Goal: Transaction & Acquisition: Purchase product/service

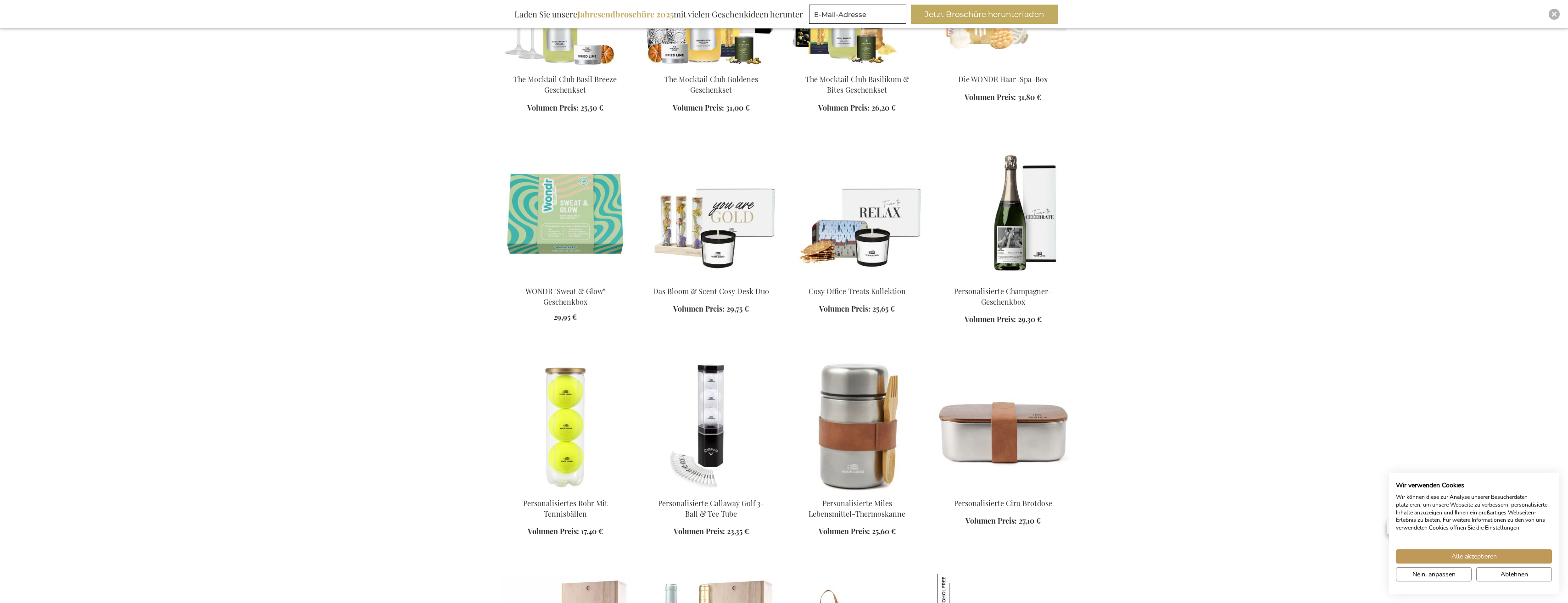
scroll to position [963, 0]
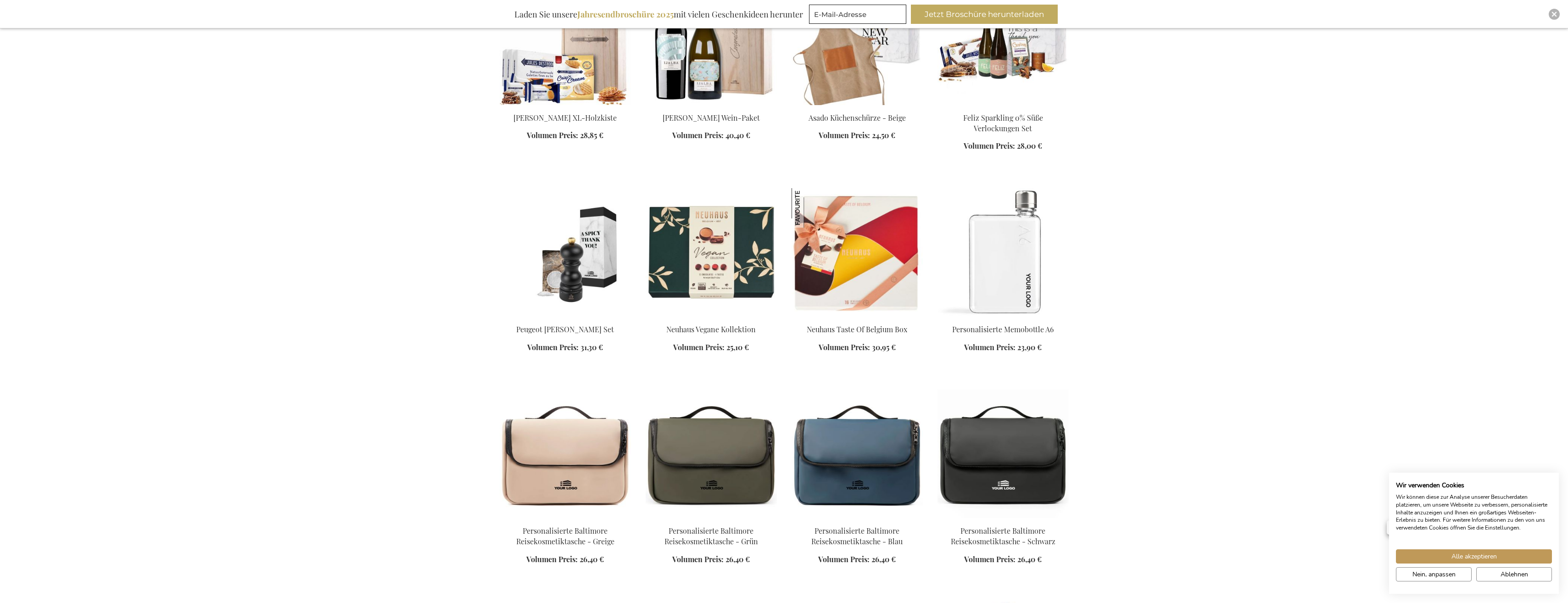
scroll to position [1514, 0]
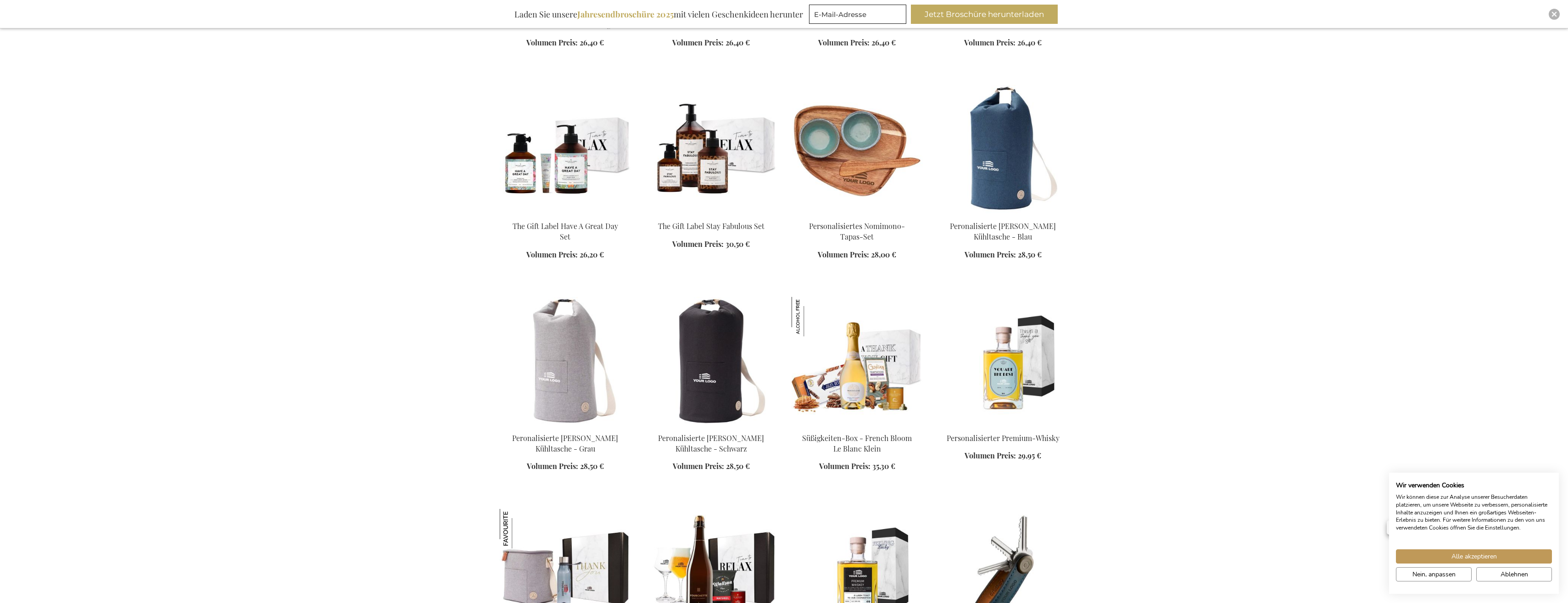
scroll to position [2018, 0]
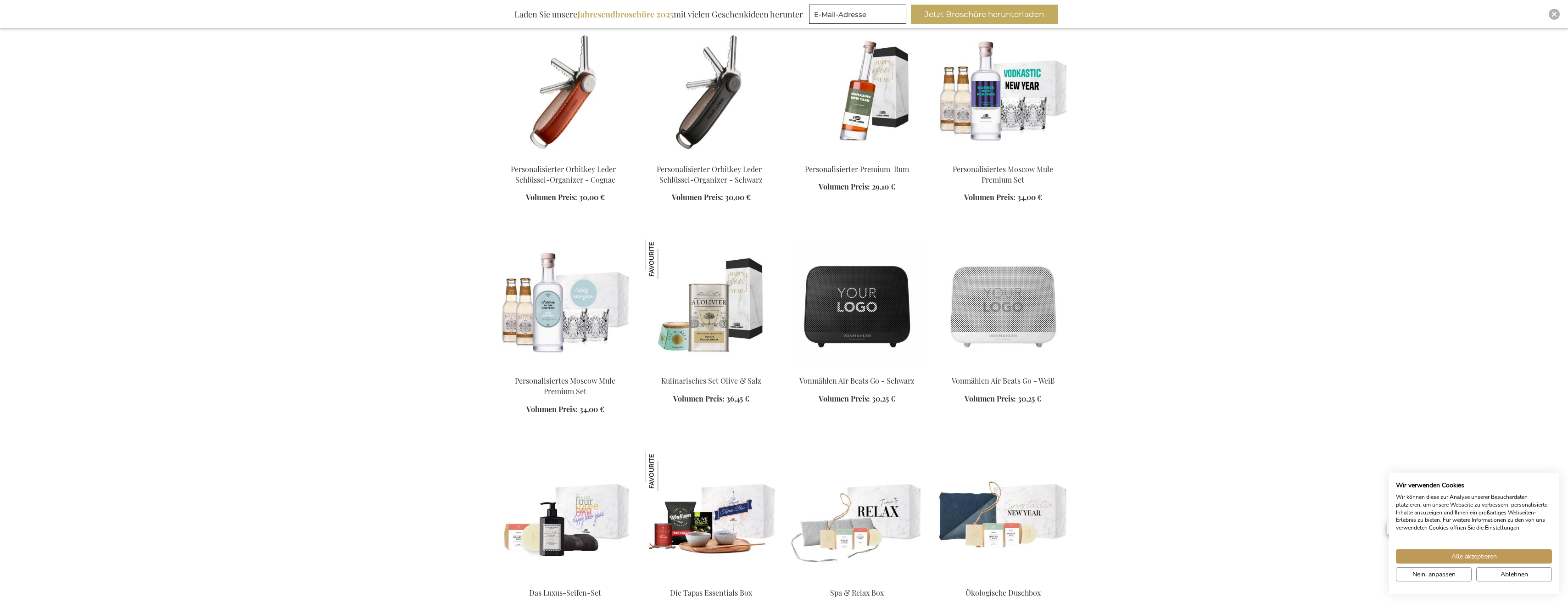
scroll to position [2707, 0]
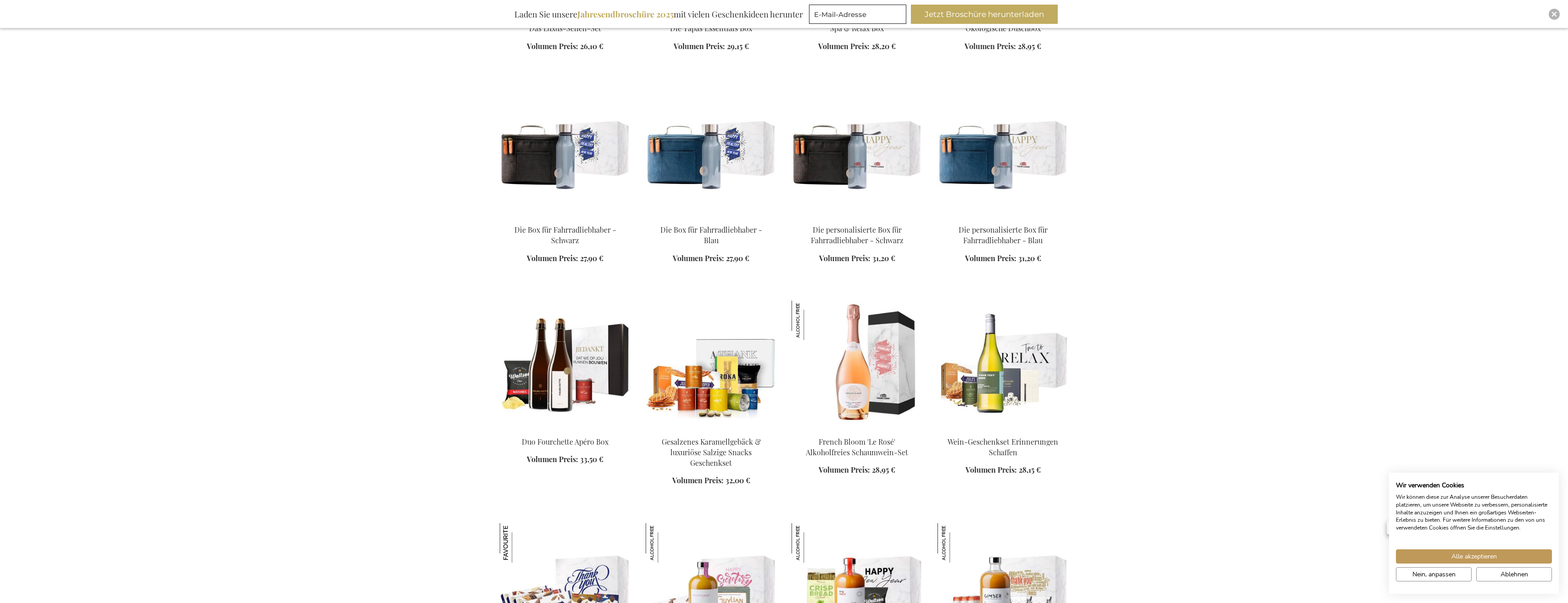
scroll to position [3303, 0]
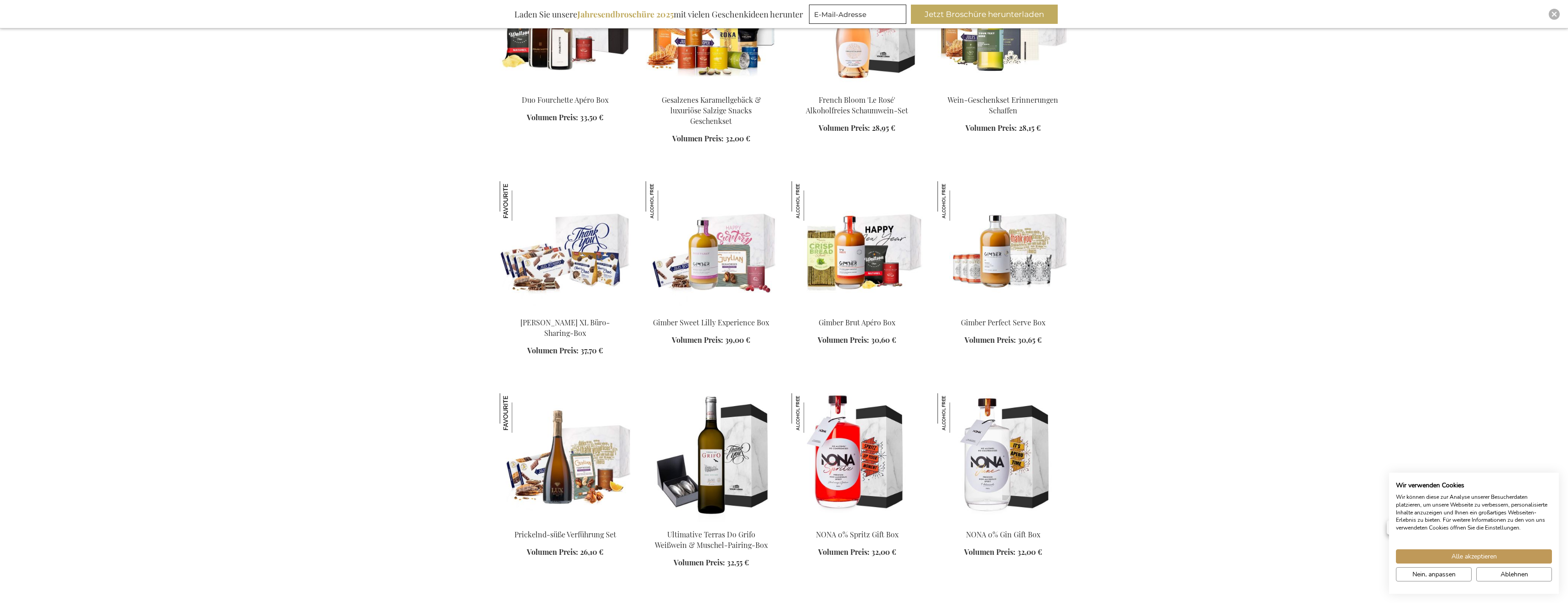
scroll to position [3715, 0]
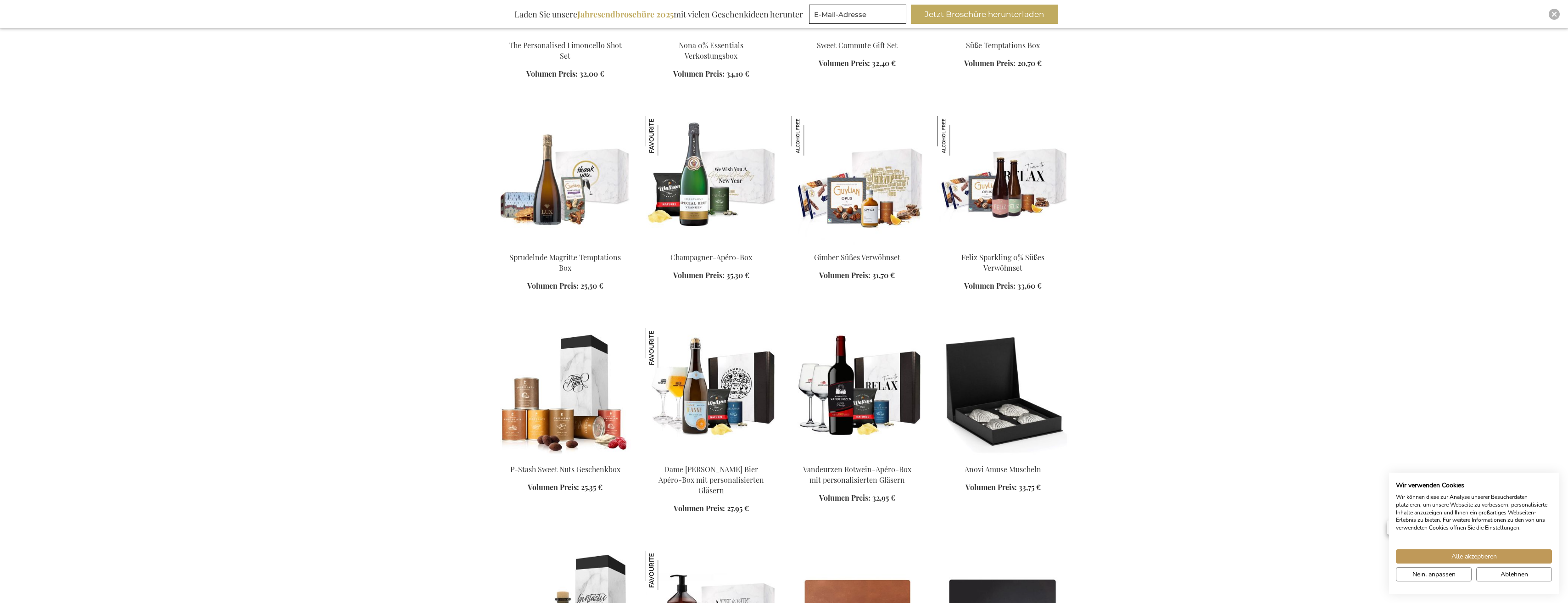
scroll to position [4358, 0]
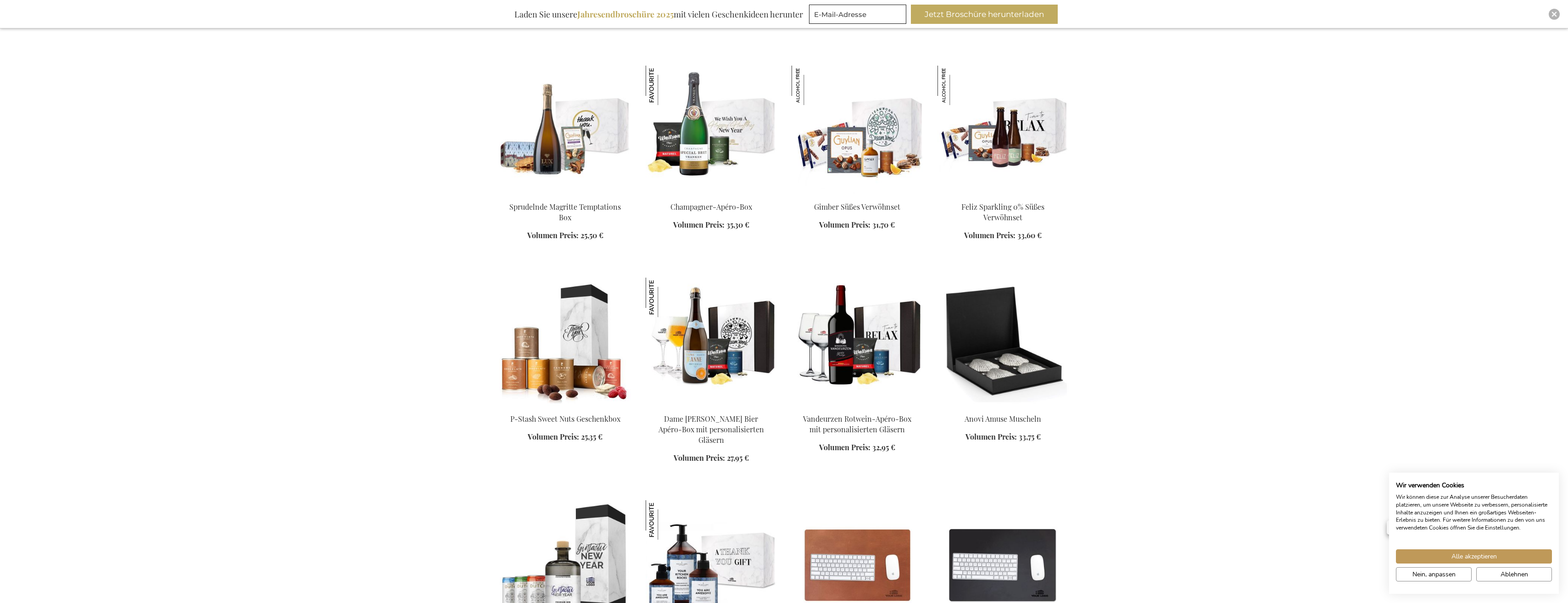
click at [874, 162] on img at bounding box center [857, 130] width 131 height 128
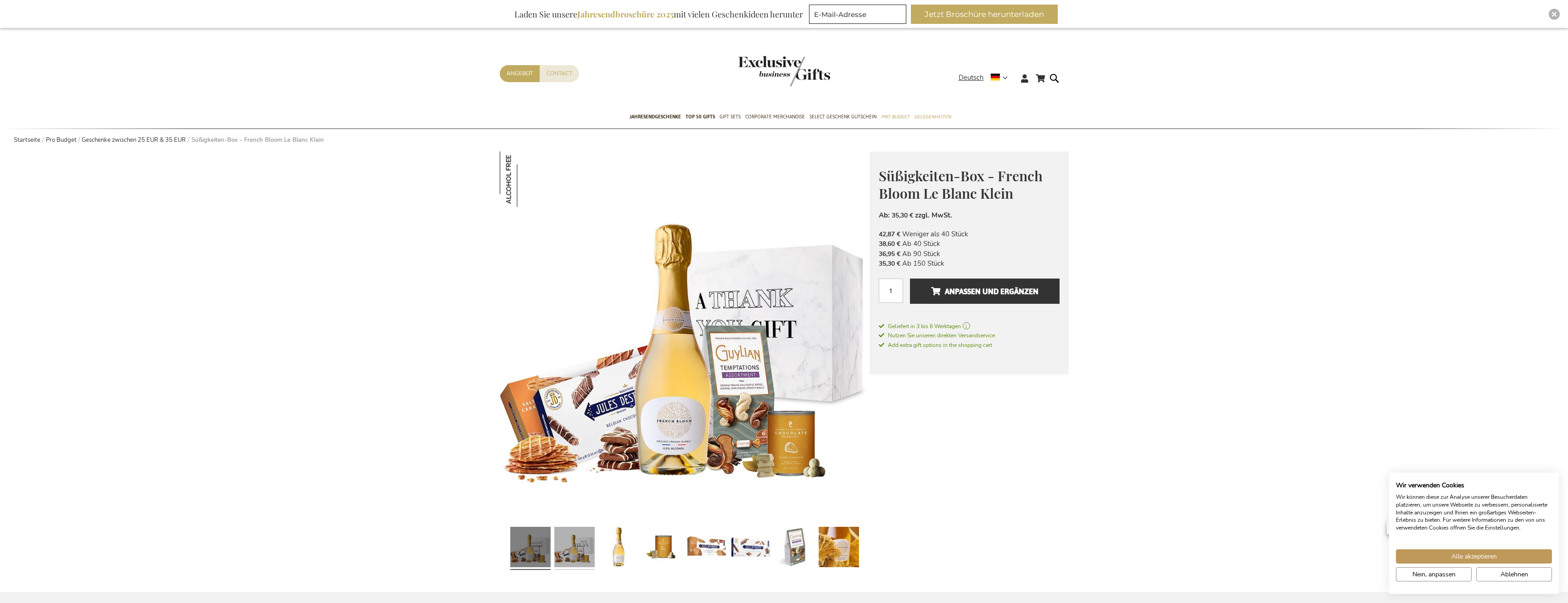
click at [573, 552] on link at bounding box center [575, 548] width 40 height 51
click at [609, 556] on link at bounding box center [618, 548] width 40 height 51
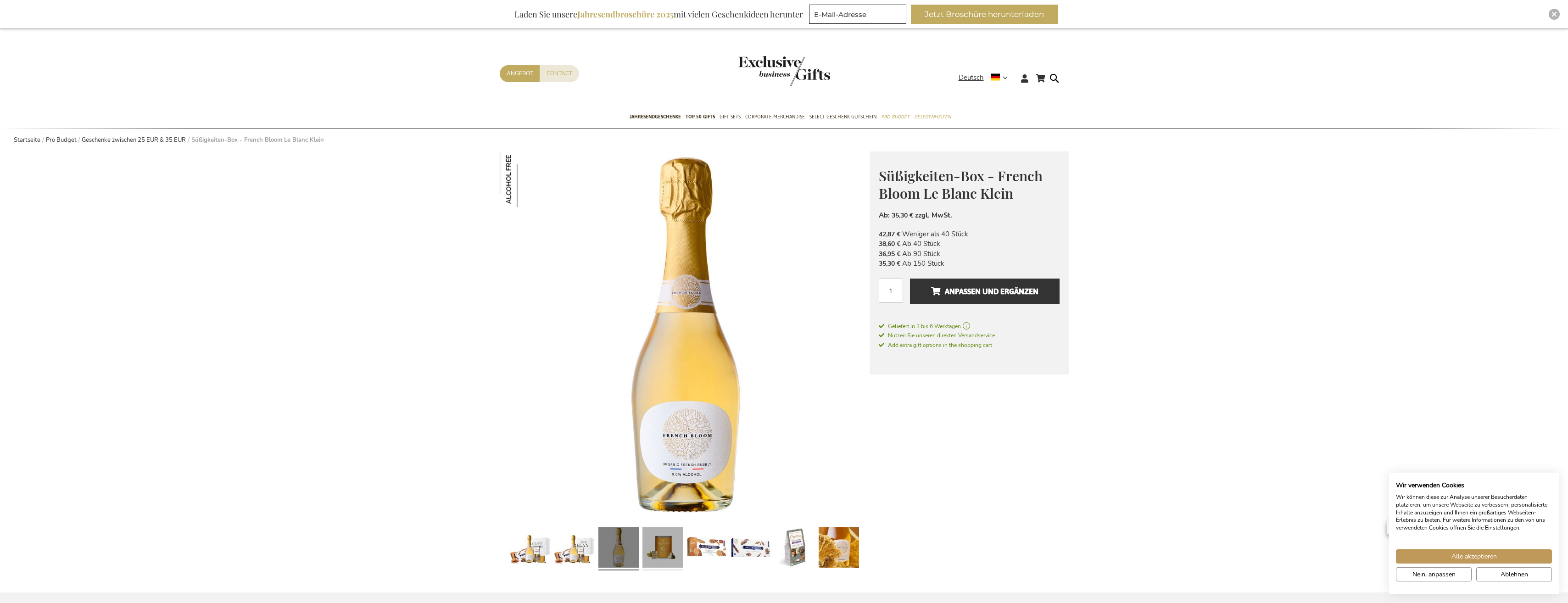
click at [655, 551] on link at bounding box center [662, 548] width 40 height 51
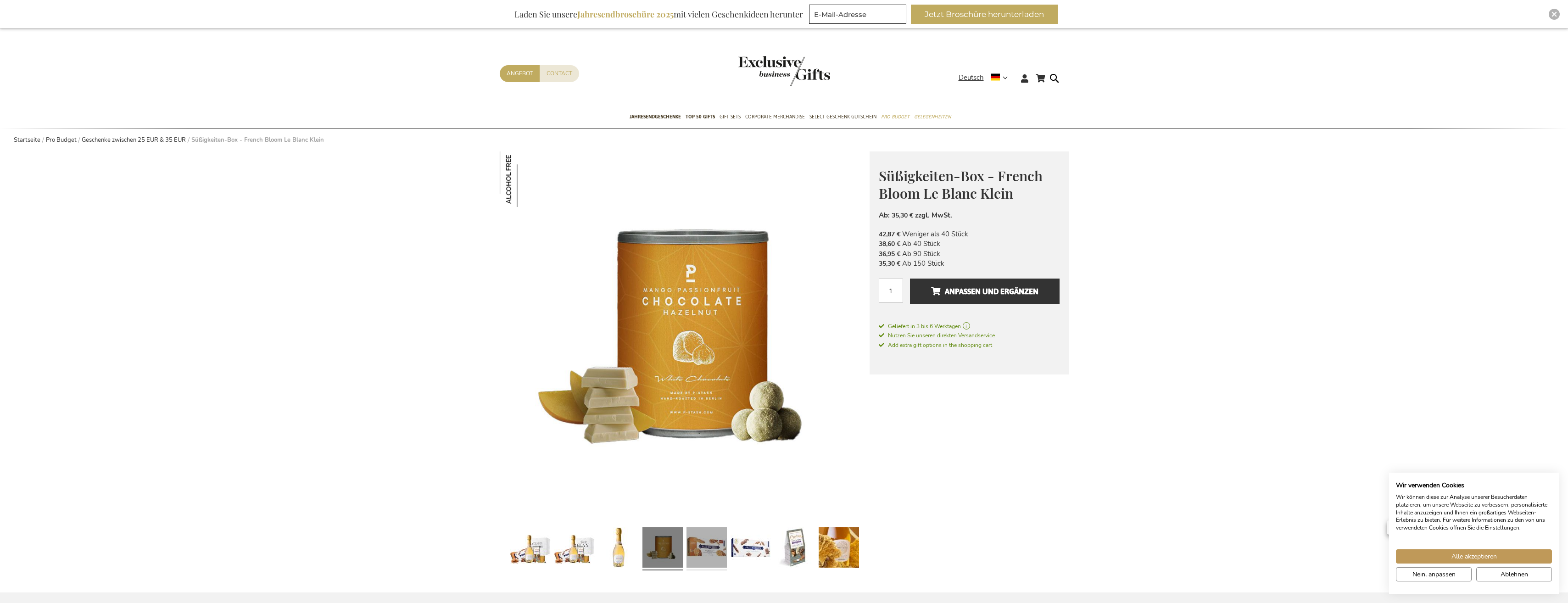
click at [695, 550] on link at bounding box center [707, 548] width 40 height 51
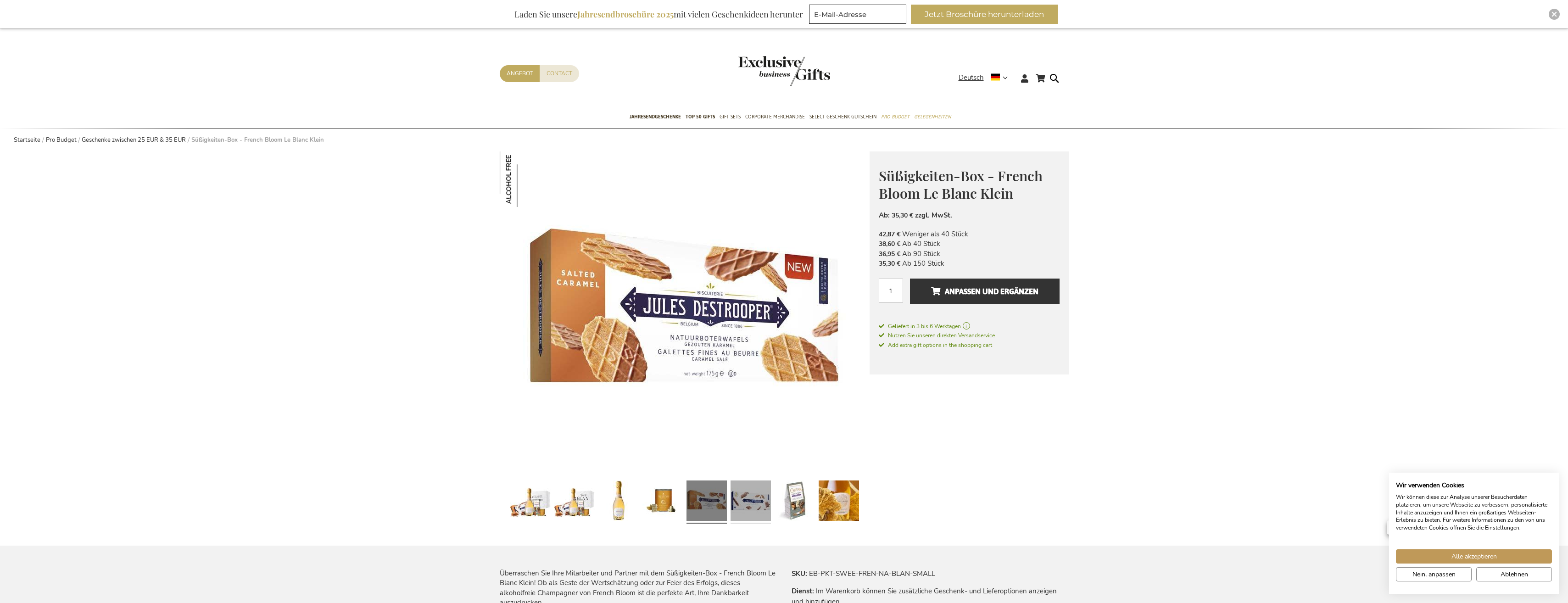
click at [747, 503] on link at bounding box center [751, 501] width 40 height 51
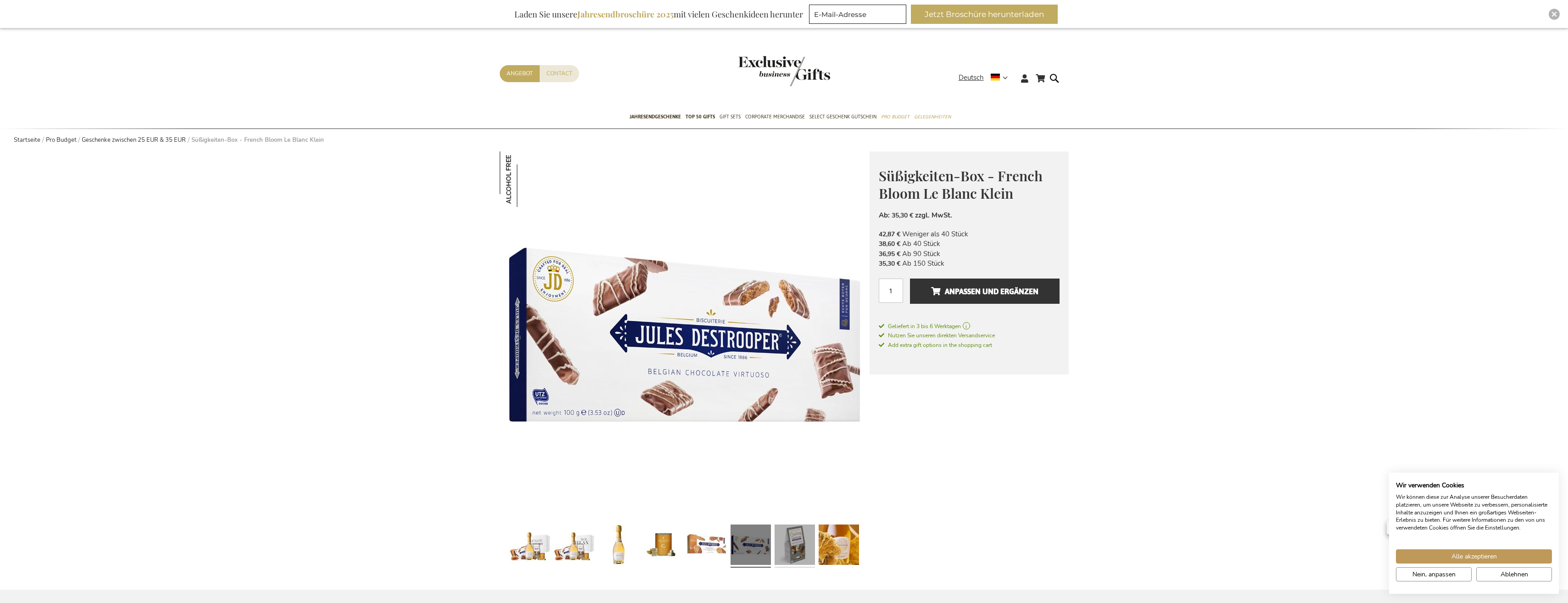
click at [799, 543] on link at bounding box center [795, 546] width 40 height 51
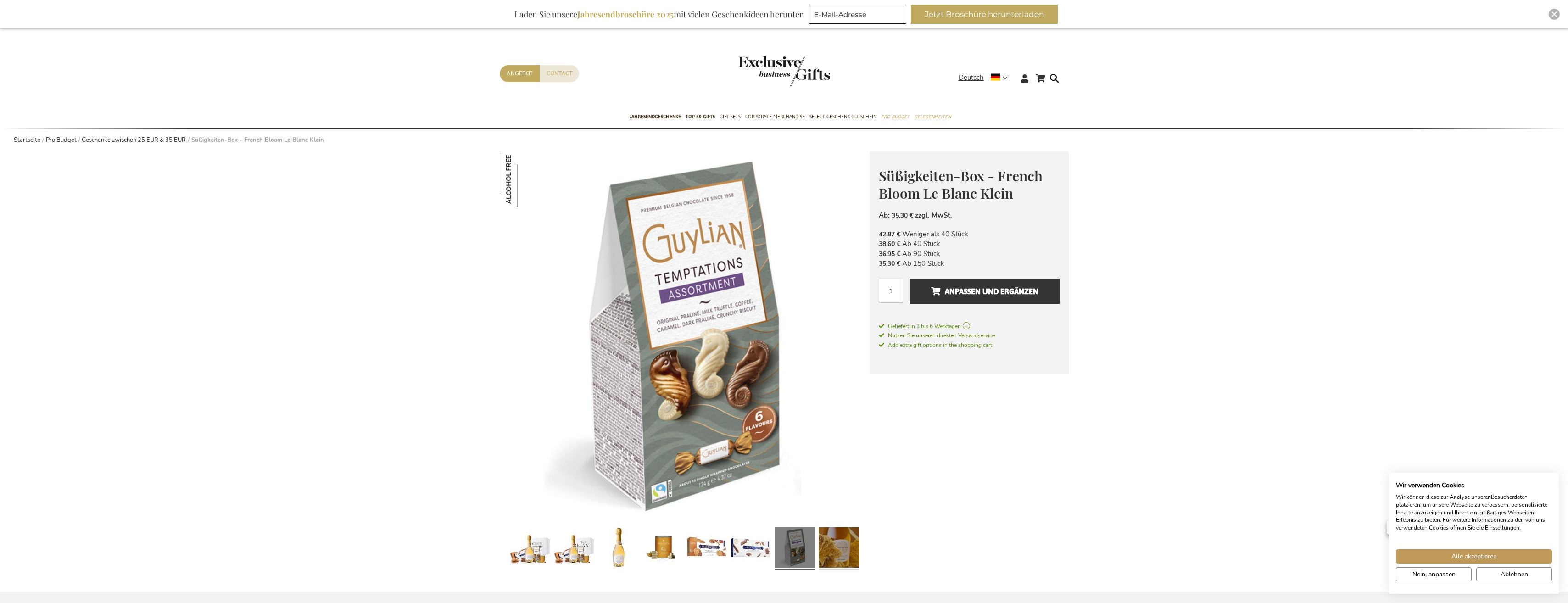
click at [835, 548] on link at bounding box center [839, 548] width 40 height 51
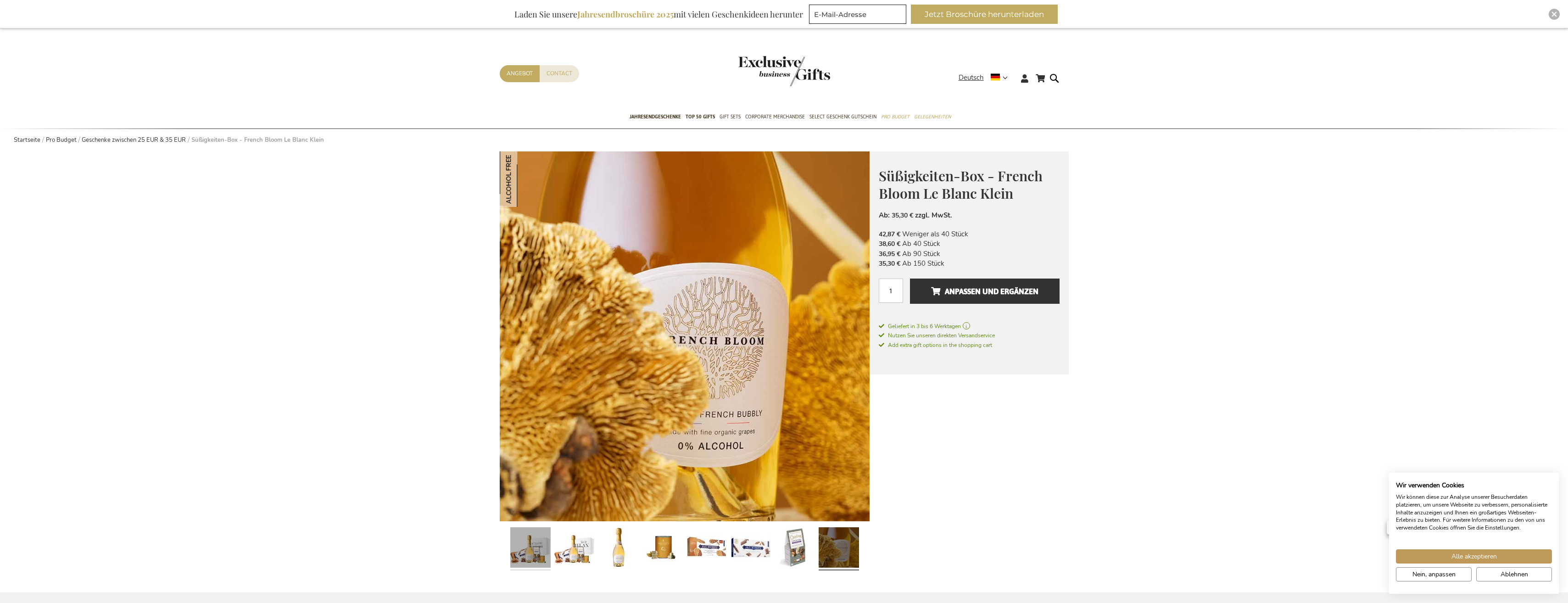
click at [531, 557] on link at bounding box center [530, 548] width 40 height 51
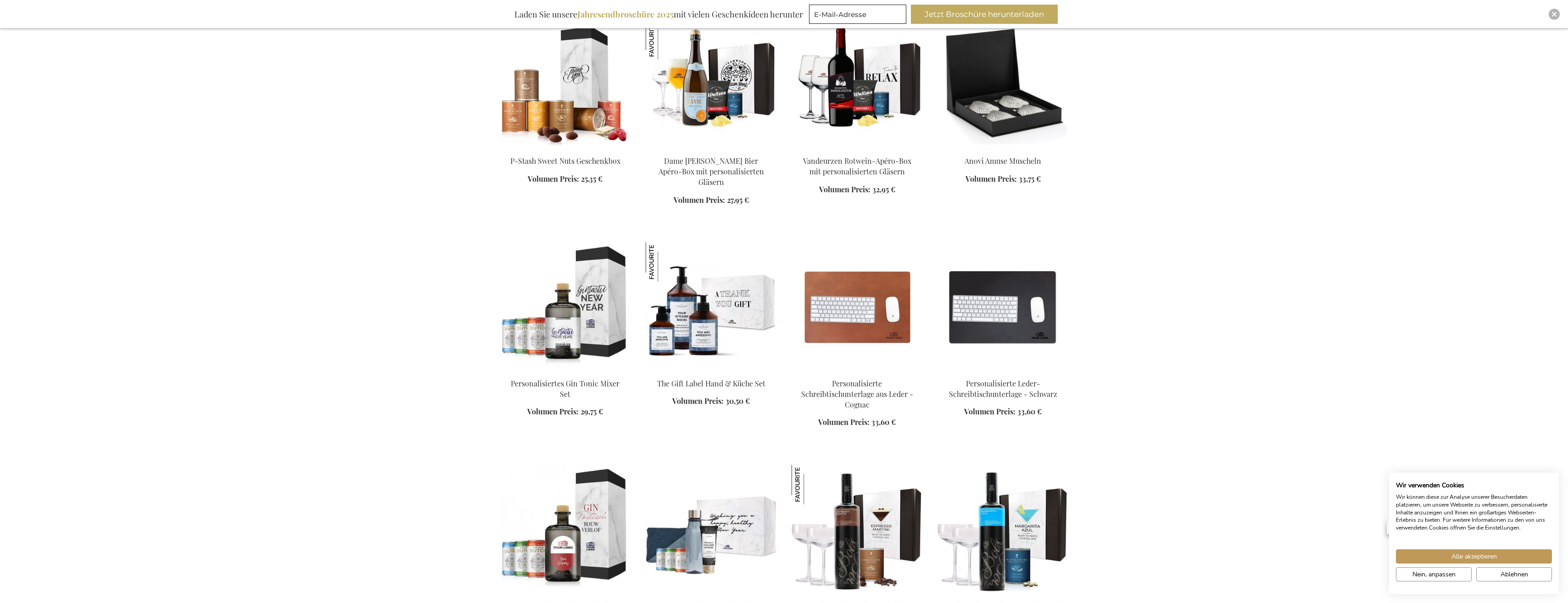
scroll to position [977, 0]
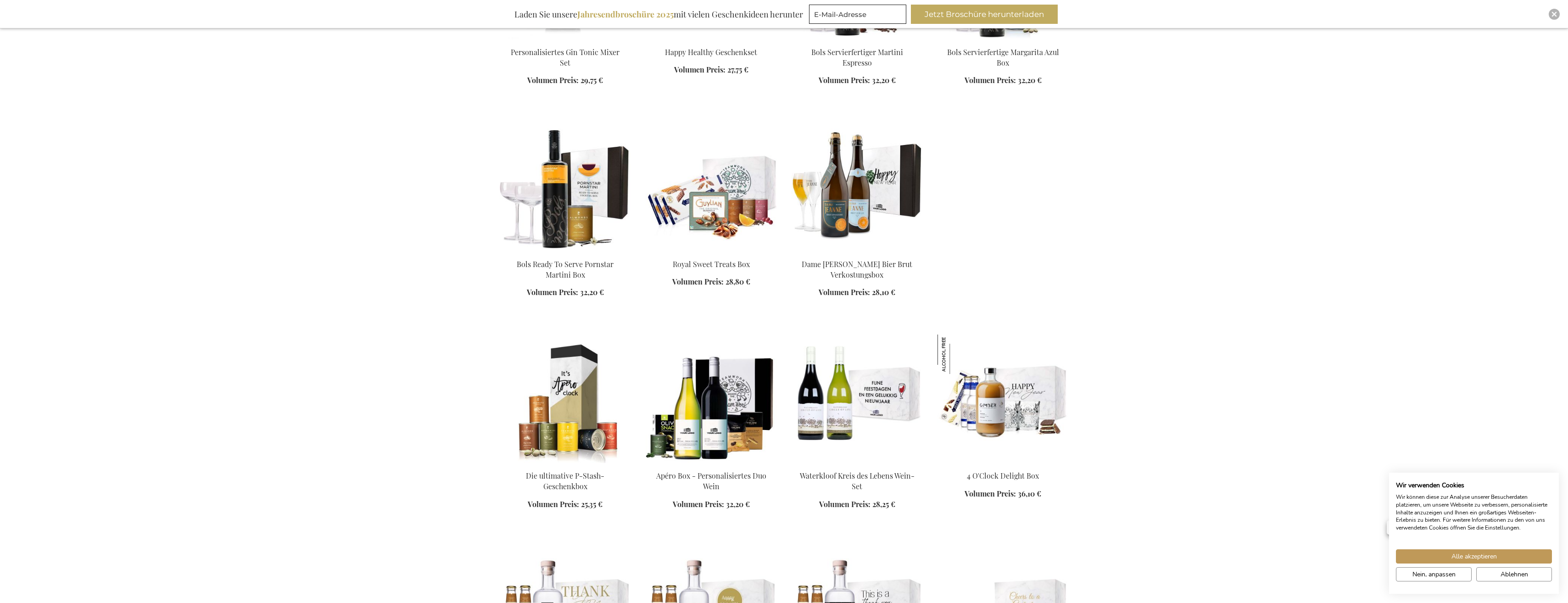
scroll to position [1436, 0]
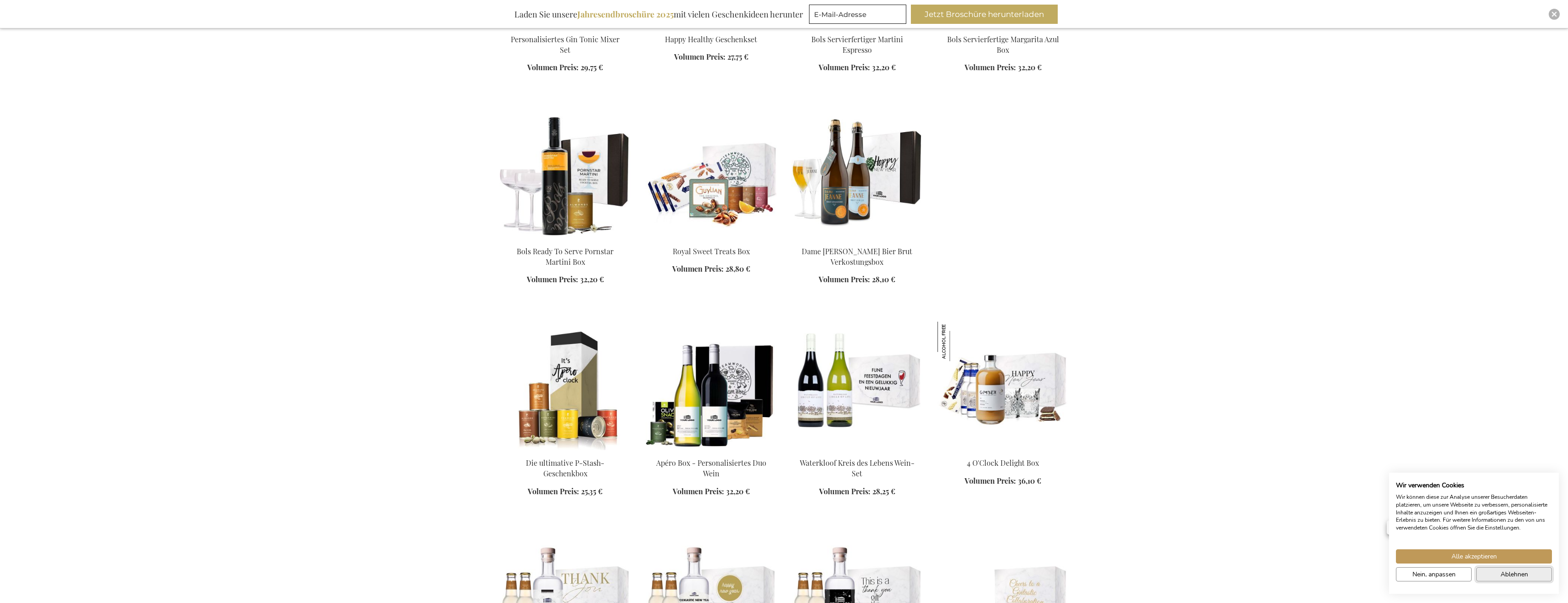
click at [1520, 571] on span "Ablehnen" at bounding box center [1514, 574] width 27 height 10
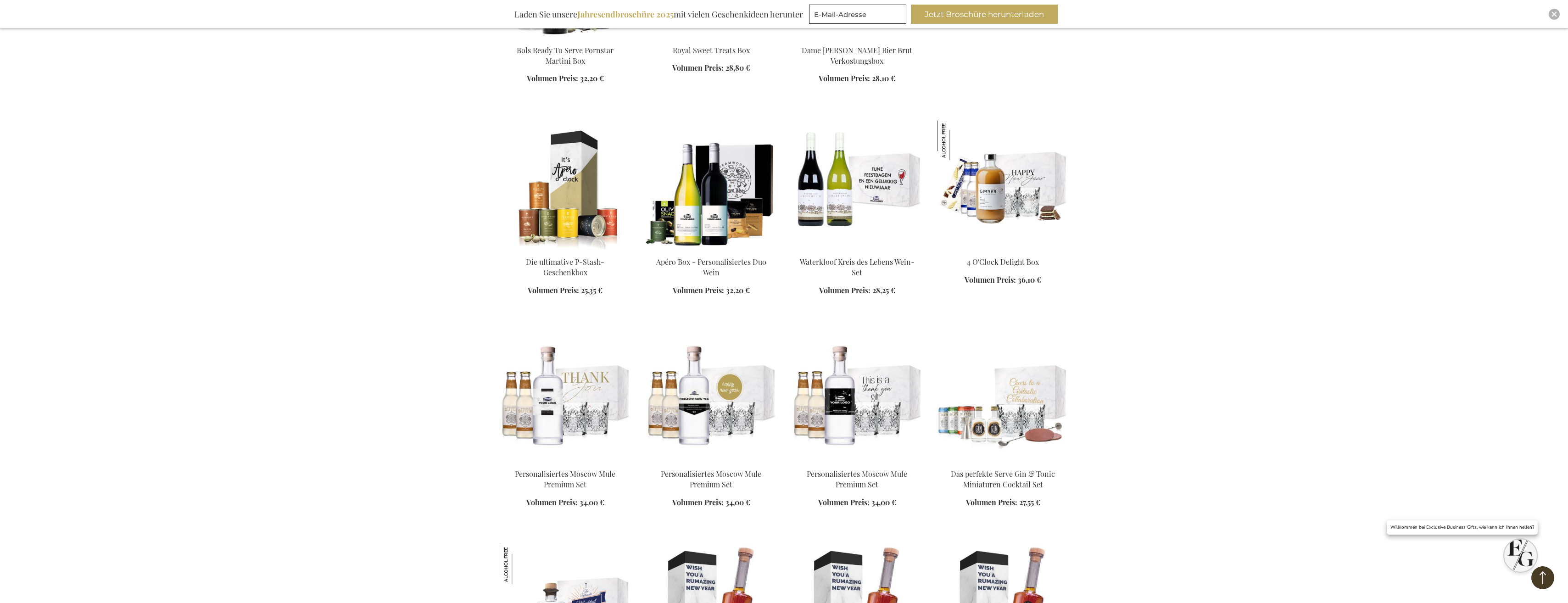
scroll to position [1665, 0]
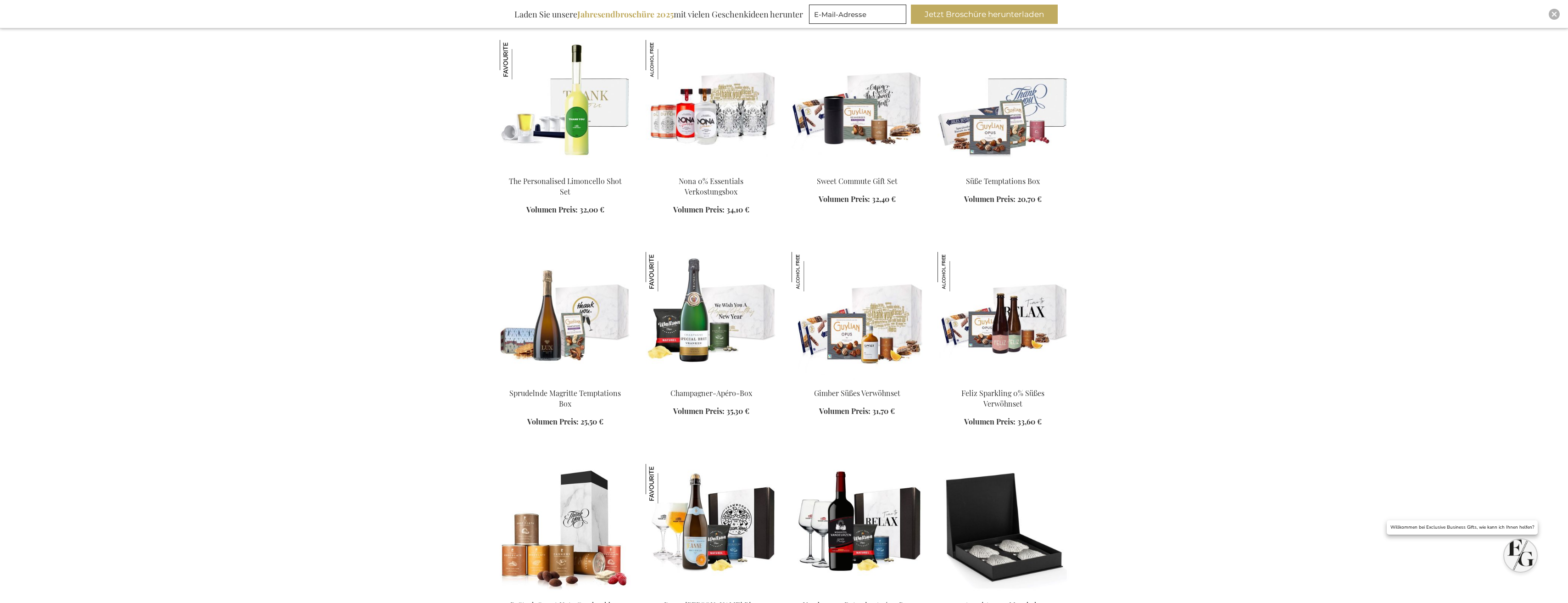
scroll to position [472, 0]
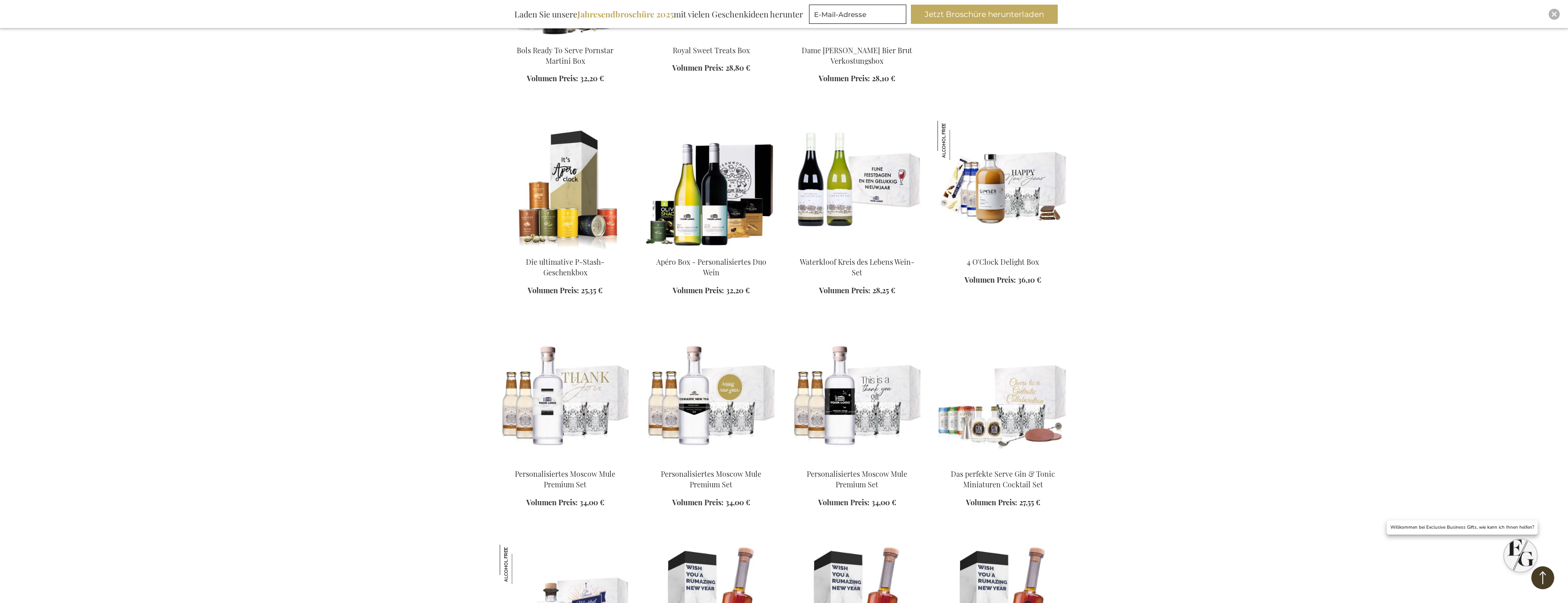
scroll to position [1757, 0]
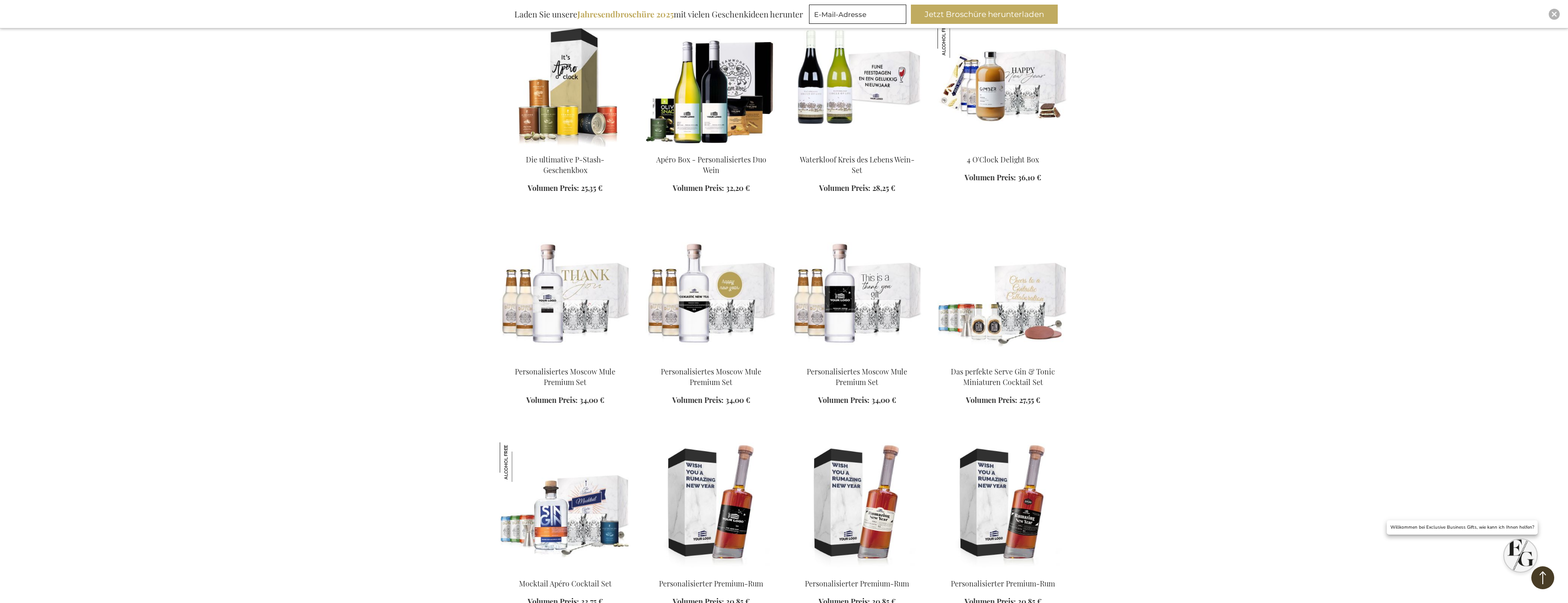
scroll to position [1619, 0]
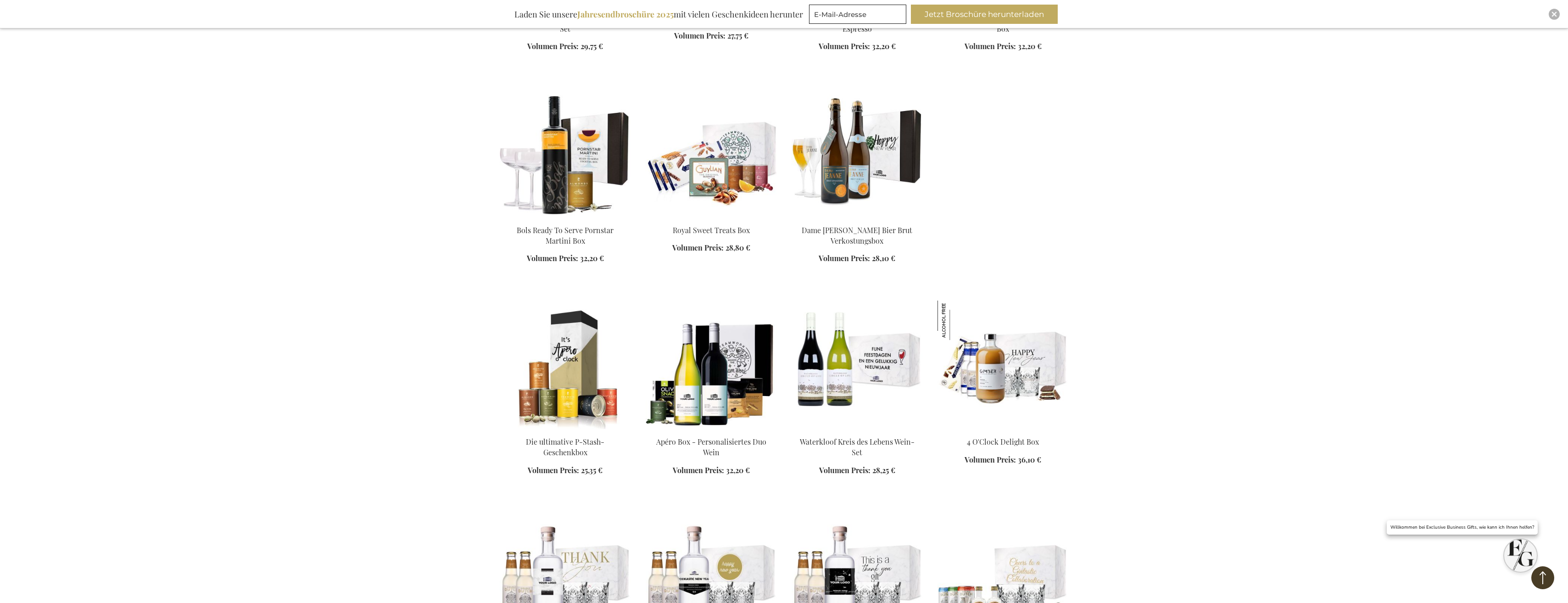
scroll to position [1436, 0]
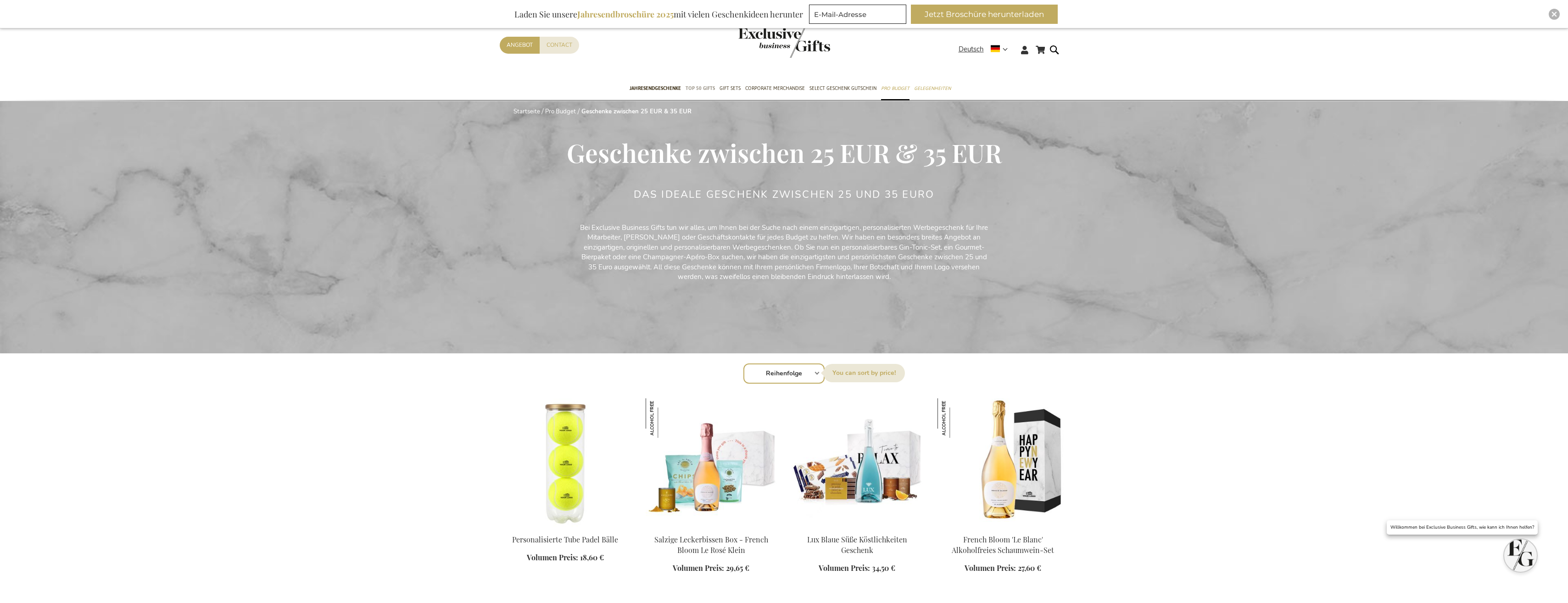
click at [703, 83] on link "TOP 50 Gifts" at bounding box center [700, 89] width 29 height 23
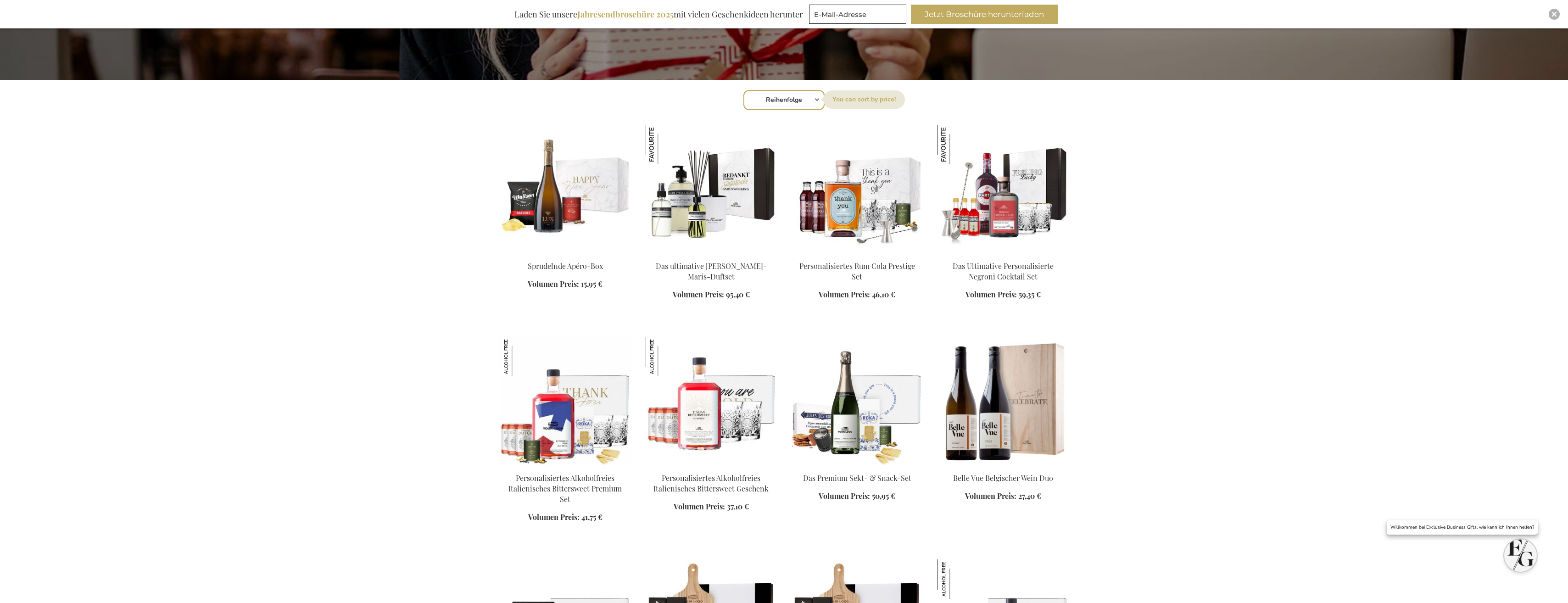
scroll to position [275, 0]
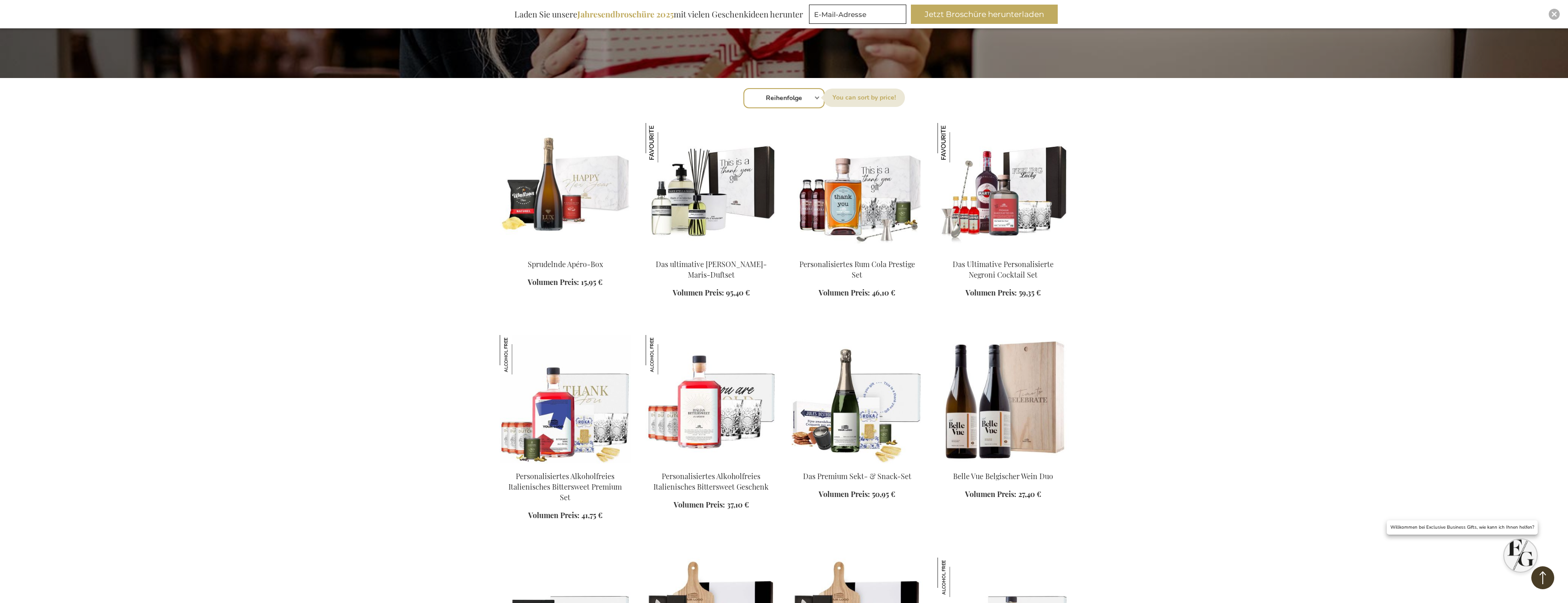
click at [708, 215] on img at bounding box center [712, 187] width 131 height 128
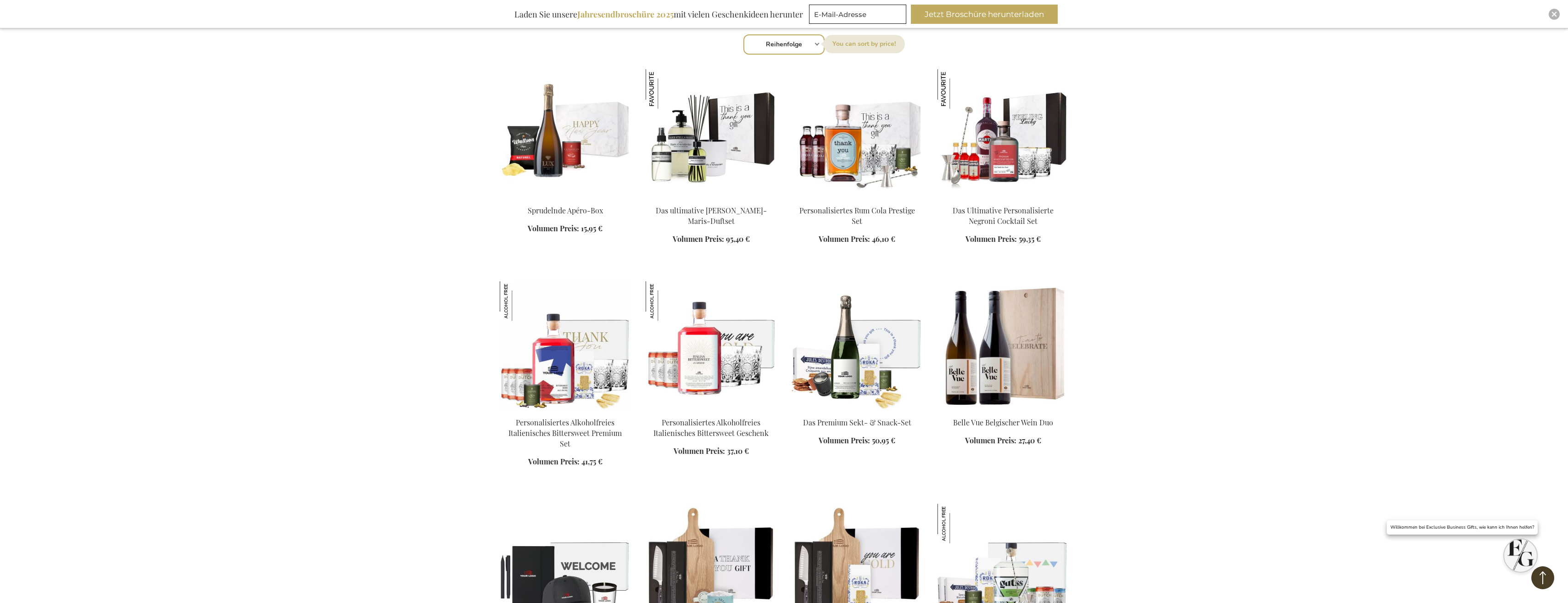
scroll to position [215, 0]
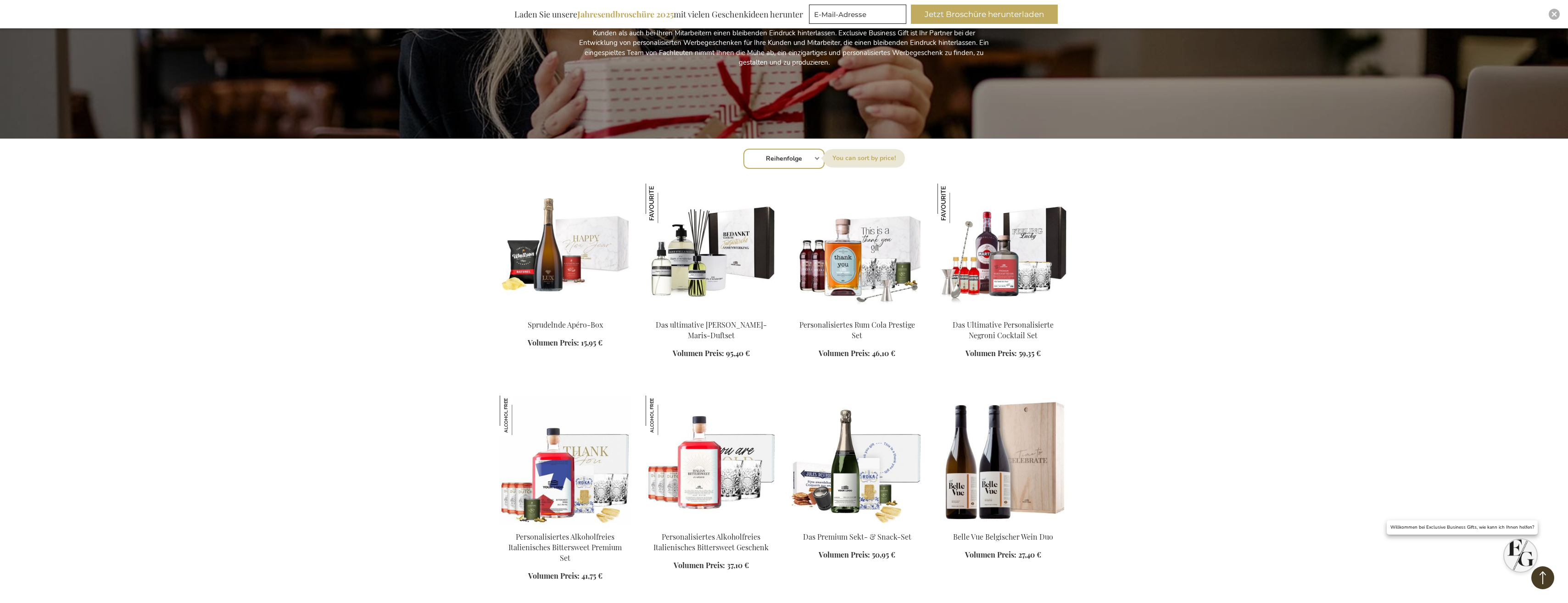
click at [795, 159] on select "Reihenfolge Best Sellers Am meisten angesehen Neu Biggest Saving Price: low to …" at bounding box center [783, 158] width 81 height 20
select select "saving"
click at [743, 148] on select "Reihenfolge Best Sellers Am meisten angesehen Neu Biggest Saving Price: low to …" at bounding box center [783, 158] width 81 height 20
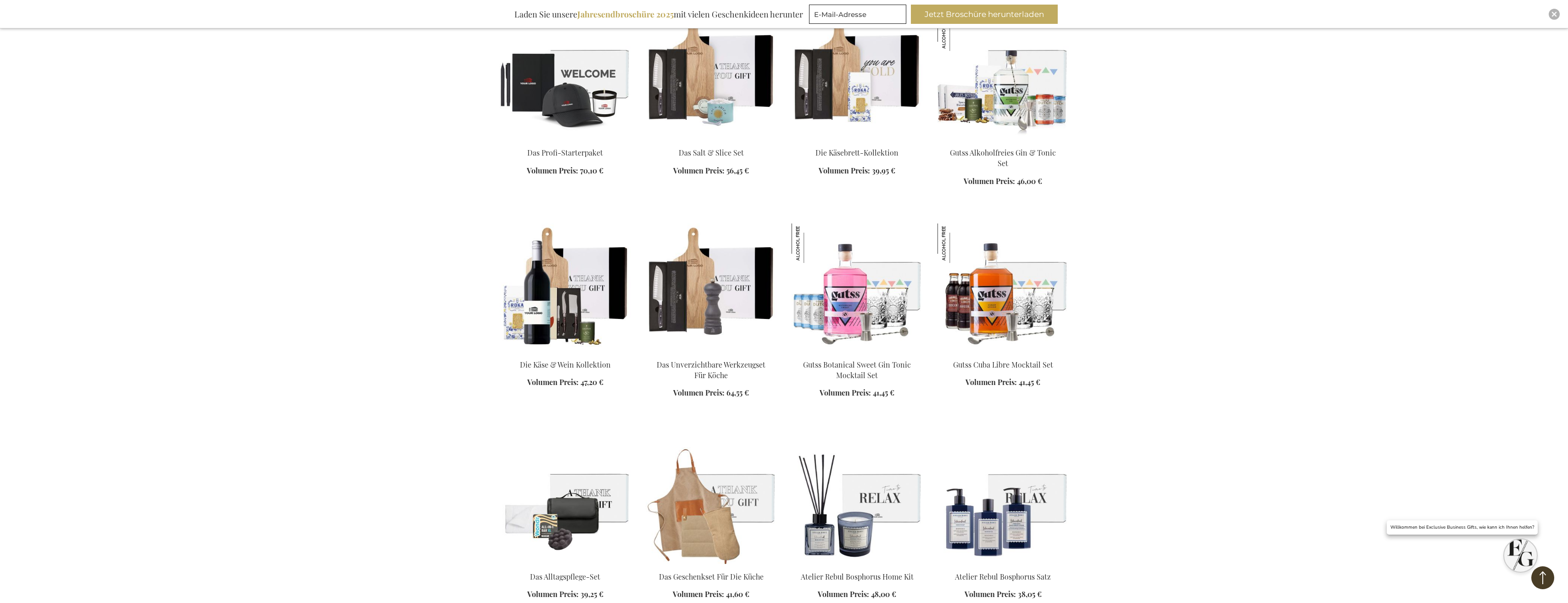
scroll to position [826, 0]
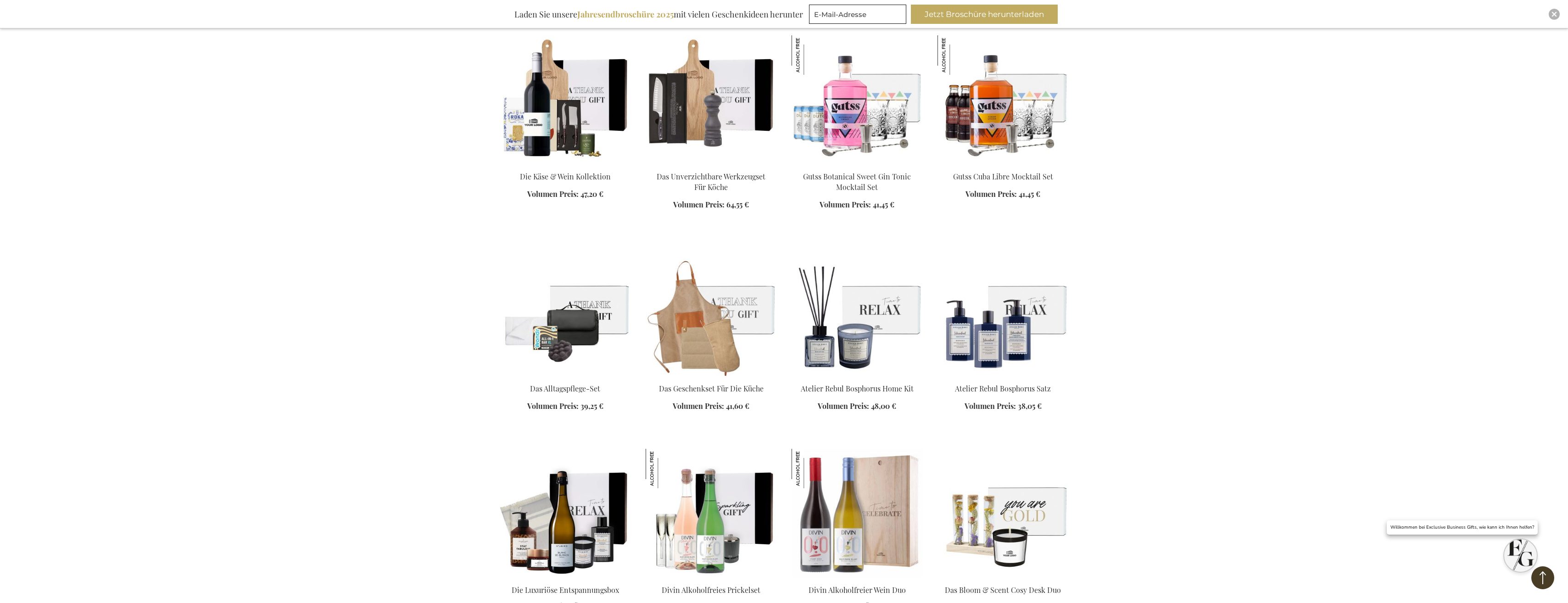
scroll to position [1055, 0]
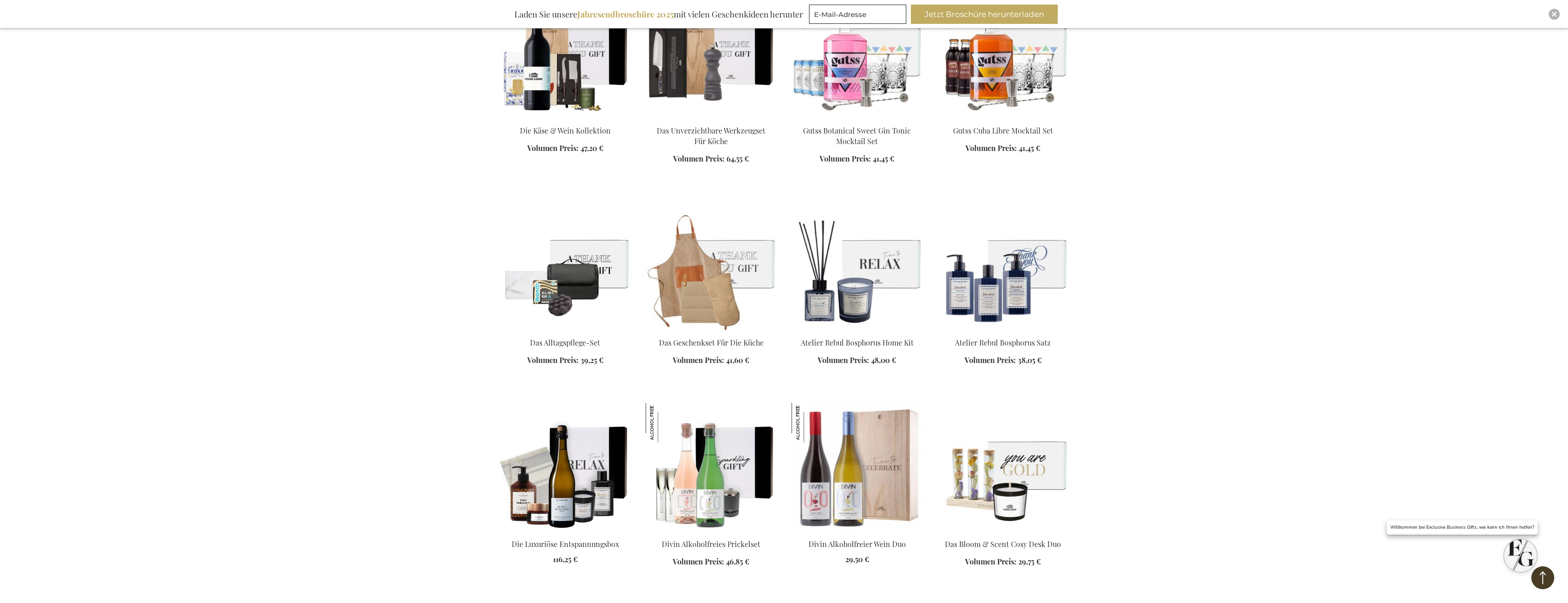
click at [1015, 262] on img at bounding box center [1003, 265] width 131 height 128
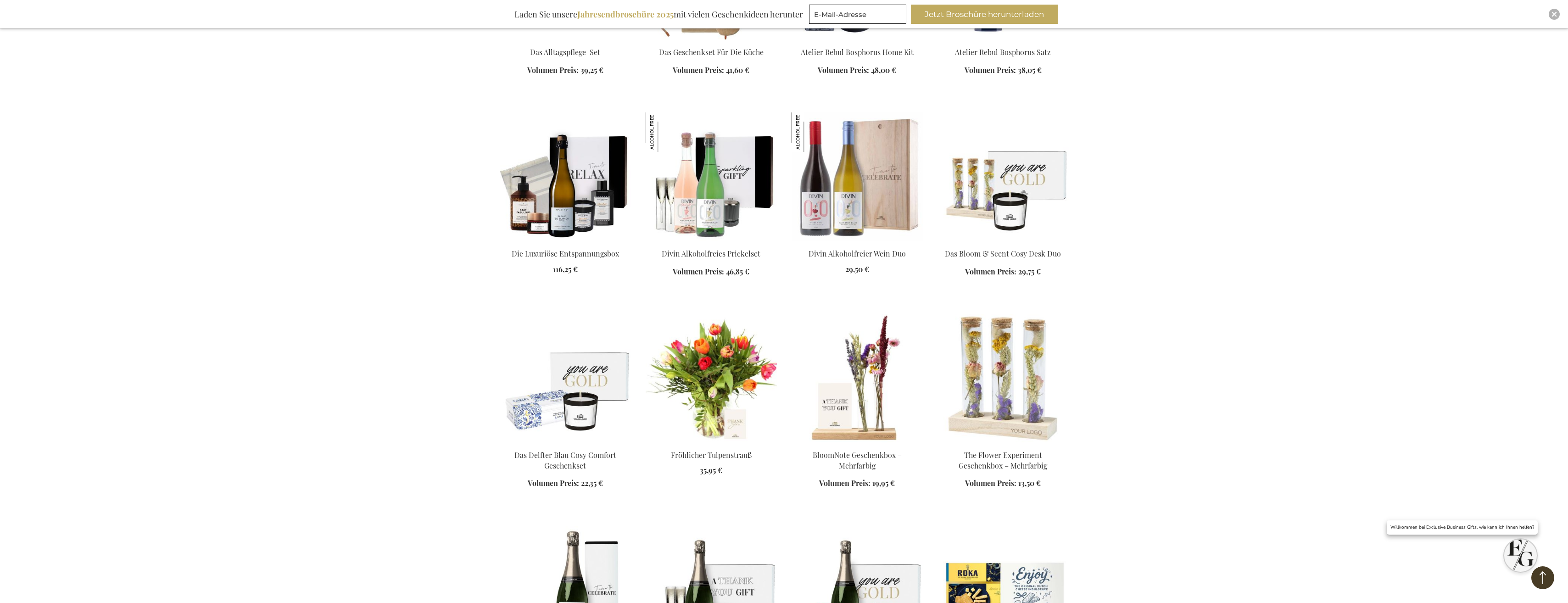
scroll to position [793, 0]
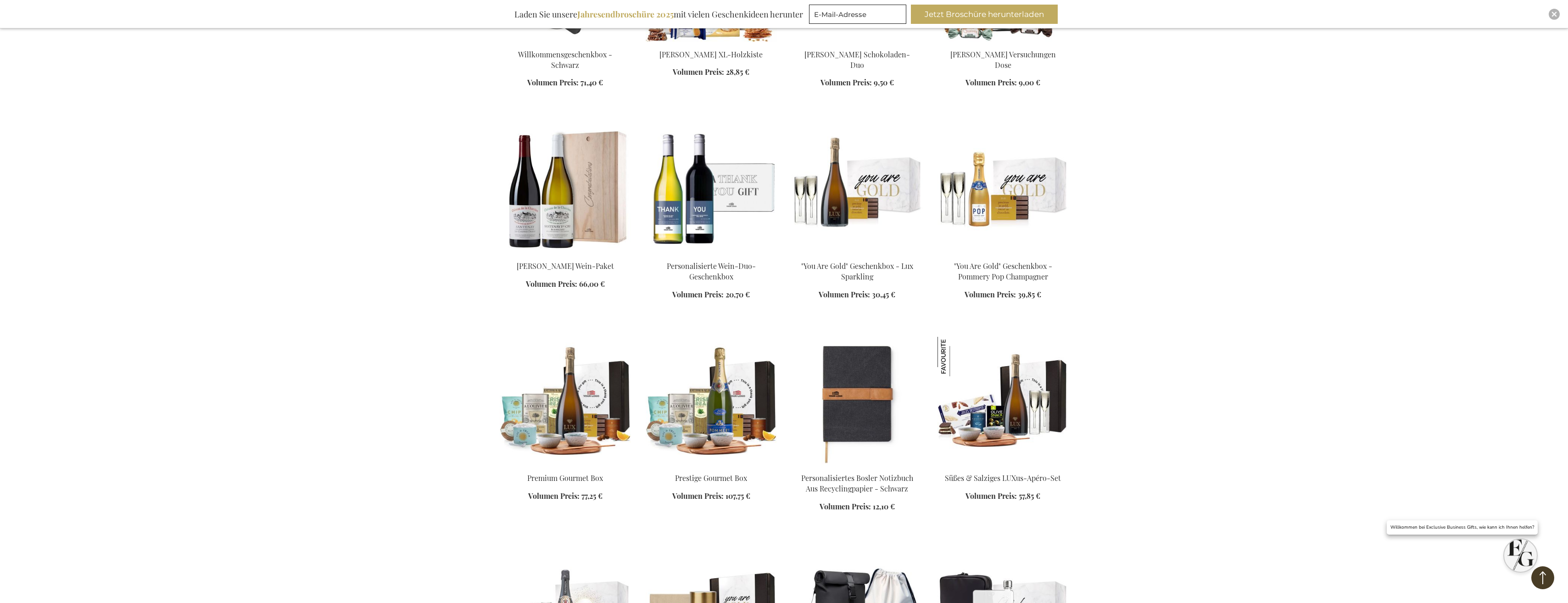
scroll to position [1619, 0]
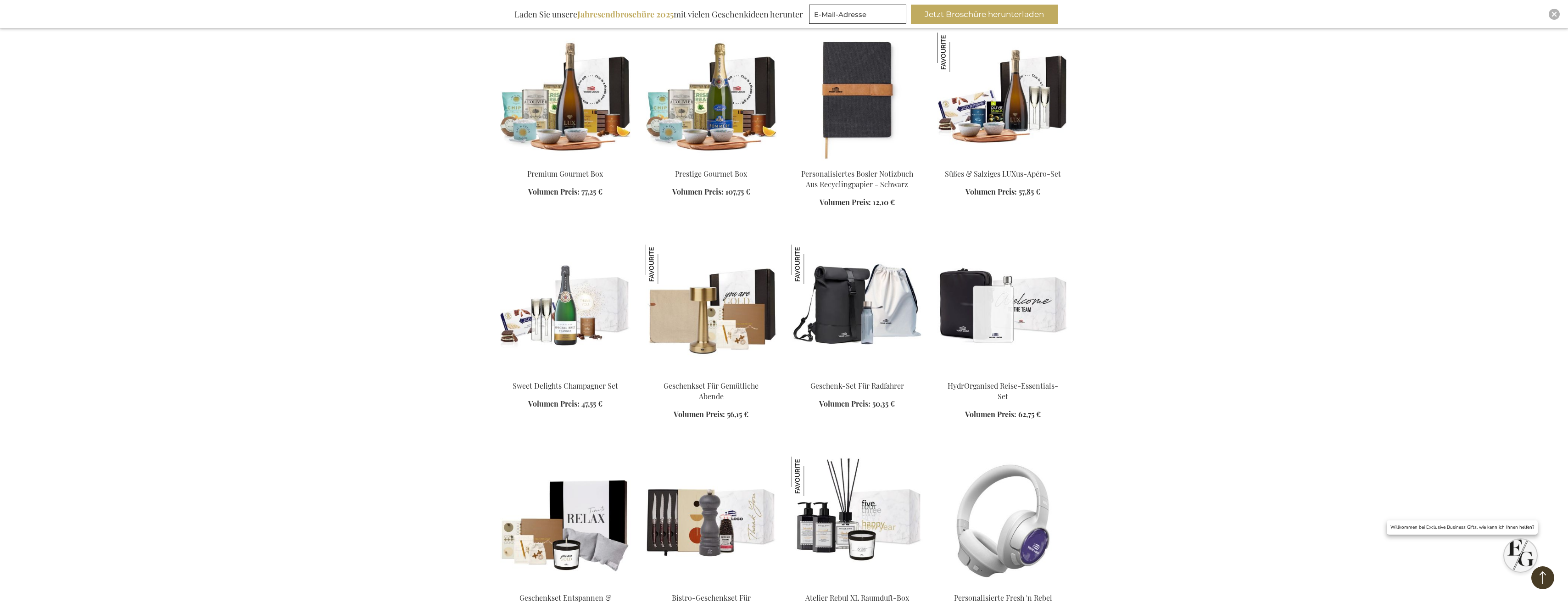
scroll to position [1940, 0]
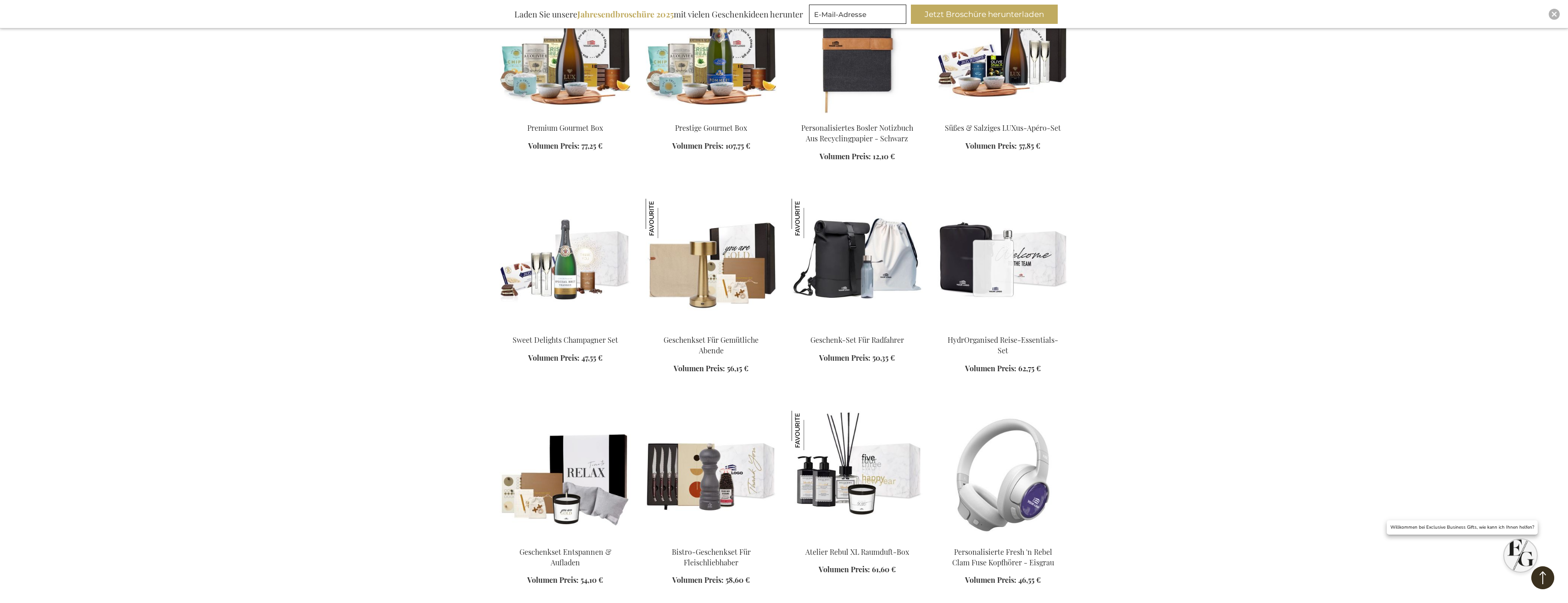
click at [1541, 580] on button "Back to Top" at bounding box center [1543, 577] width 23 height 23
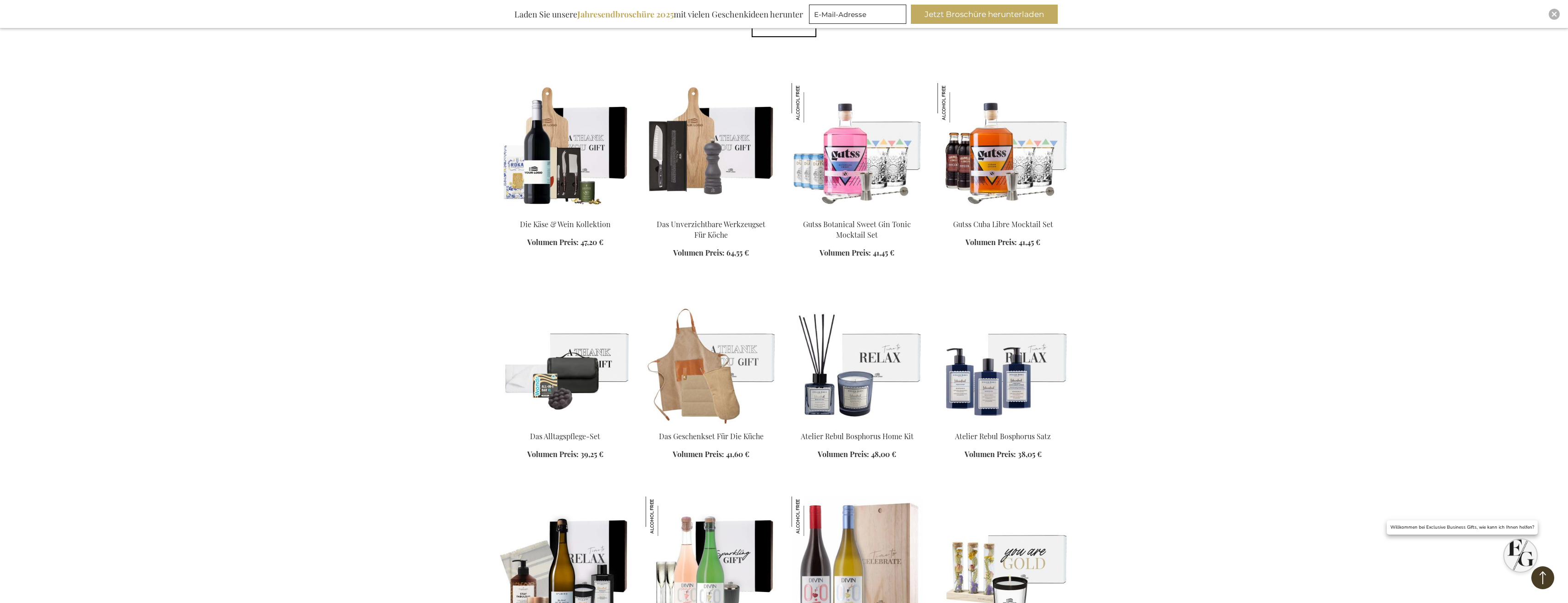
scroll to position [0, 0]
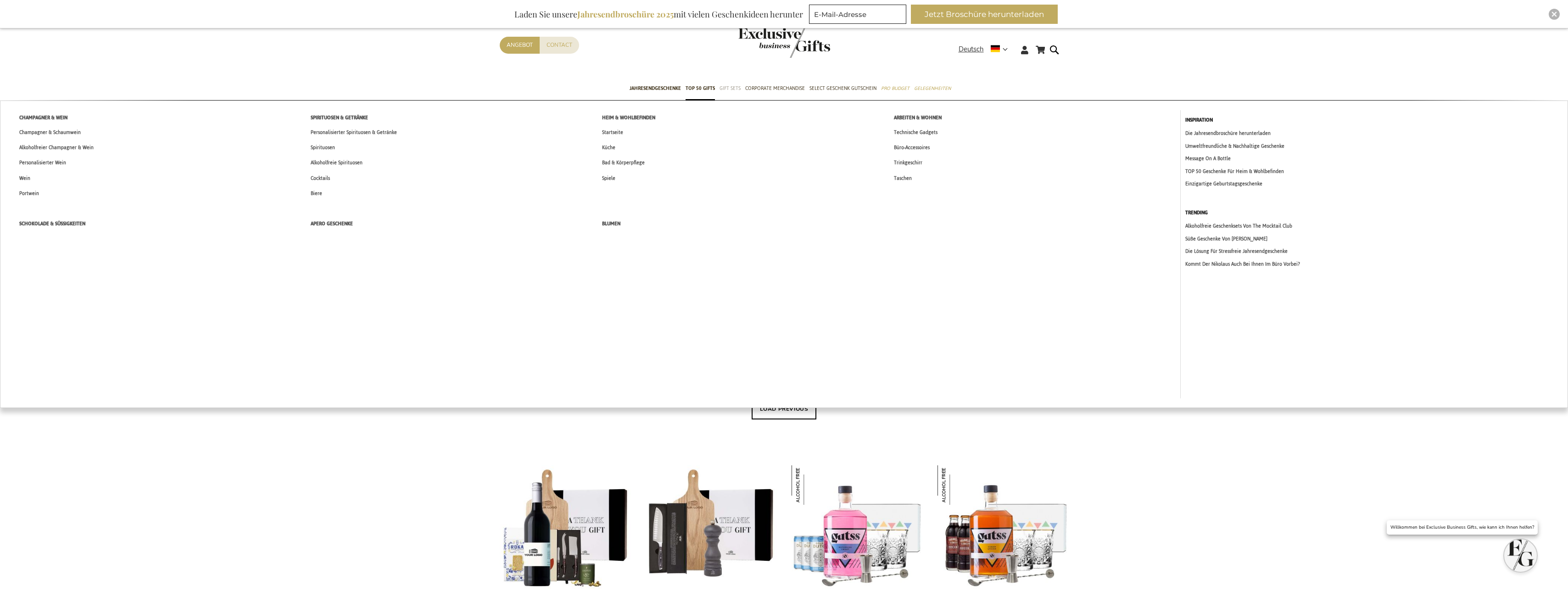
click at [726, 85] on span "Gift Sets" at bounding box center [730, 88] width 21 height 10
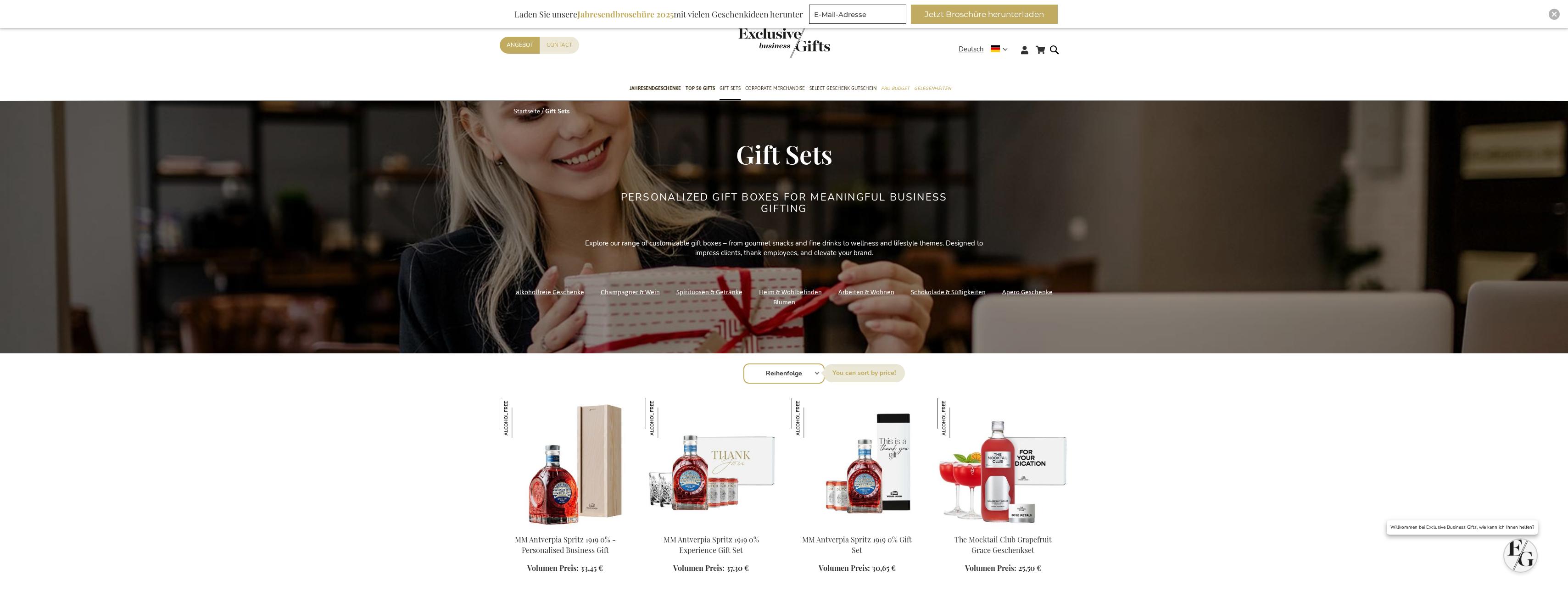
click at [785, 378] on select "Reihenfolge Best Sellers Am meisten angesehen Neu Biggest Saving Price: low to …" at bounding box center [783, 373] width 81 height 20
select select "price_asc"
click at [743, 363] on select "Reihenfolge Best Sellers Am meisten angesehen Neu Biggest Saving Price: low to …" at bounding box center [783, 373] width 81 height 20
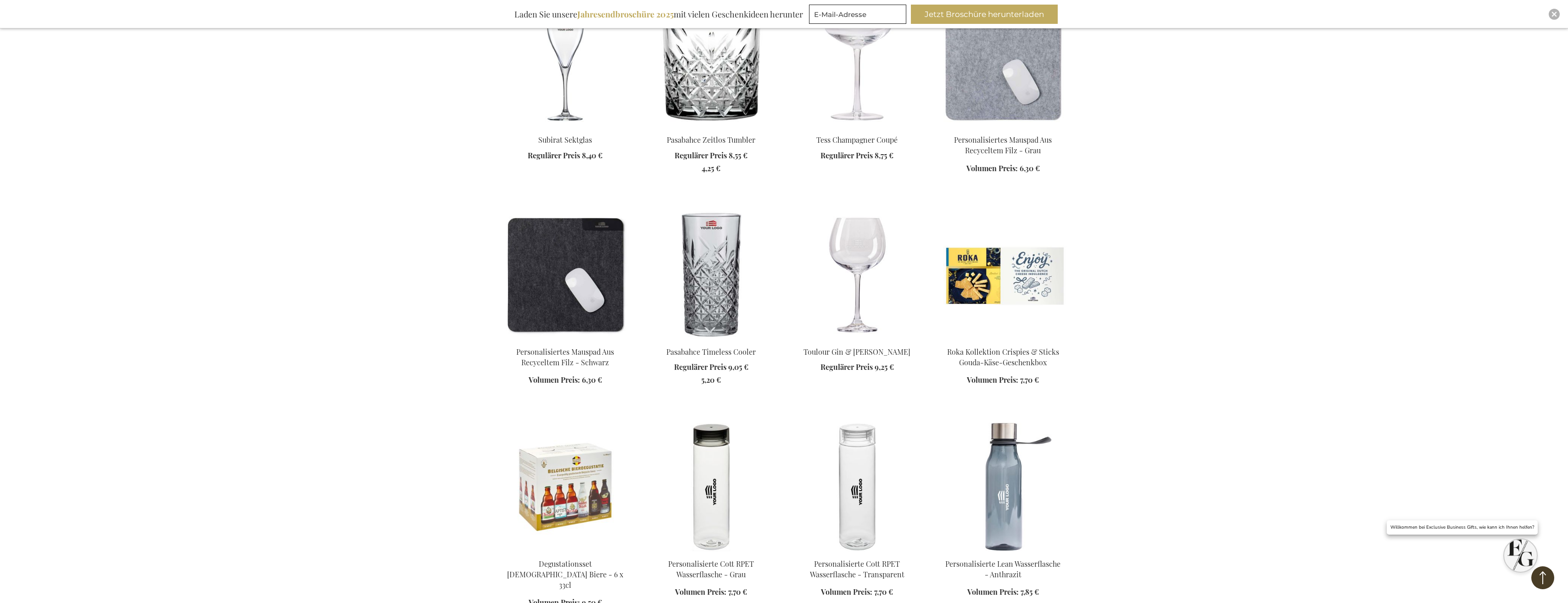
scroll to position [826, 0]
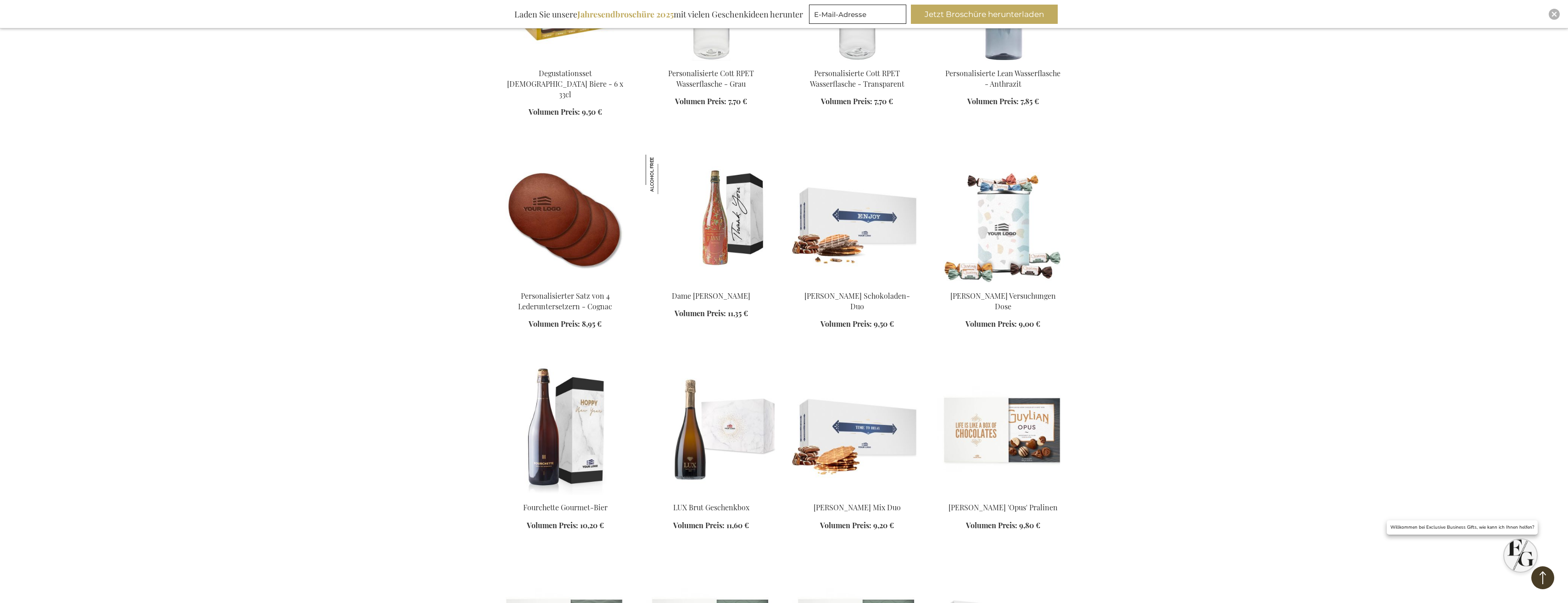
scroll to position [1330, 0]
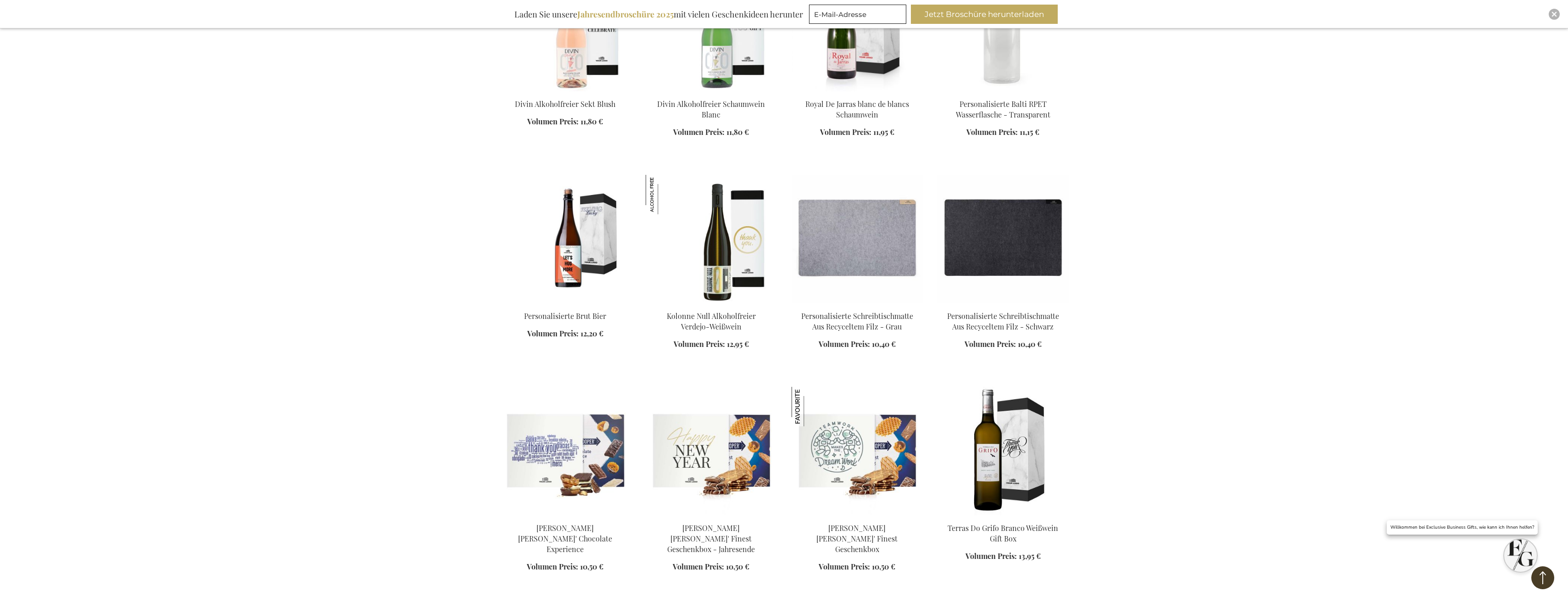
scroll to position [2477, 0]
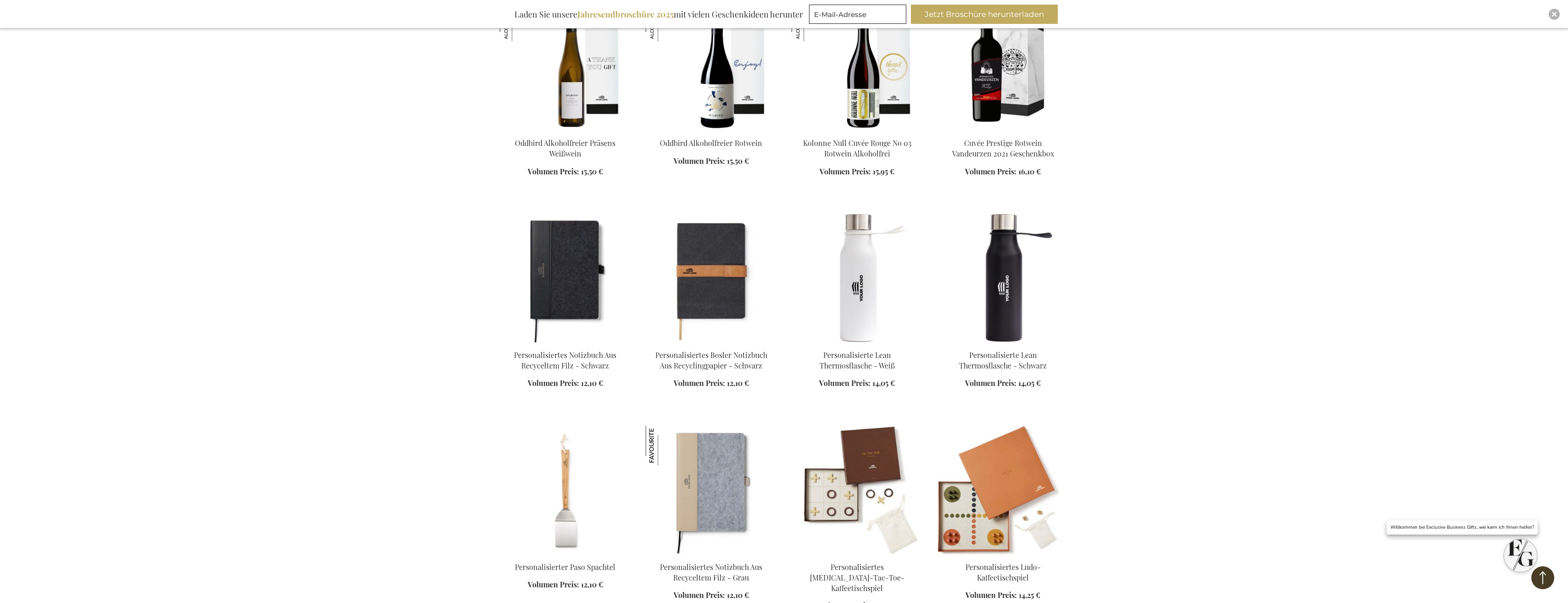
scroll to position [3395, 0]
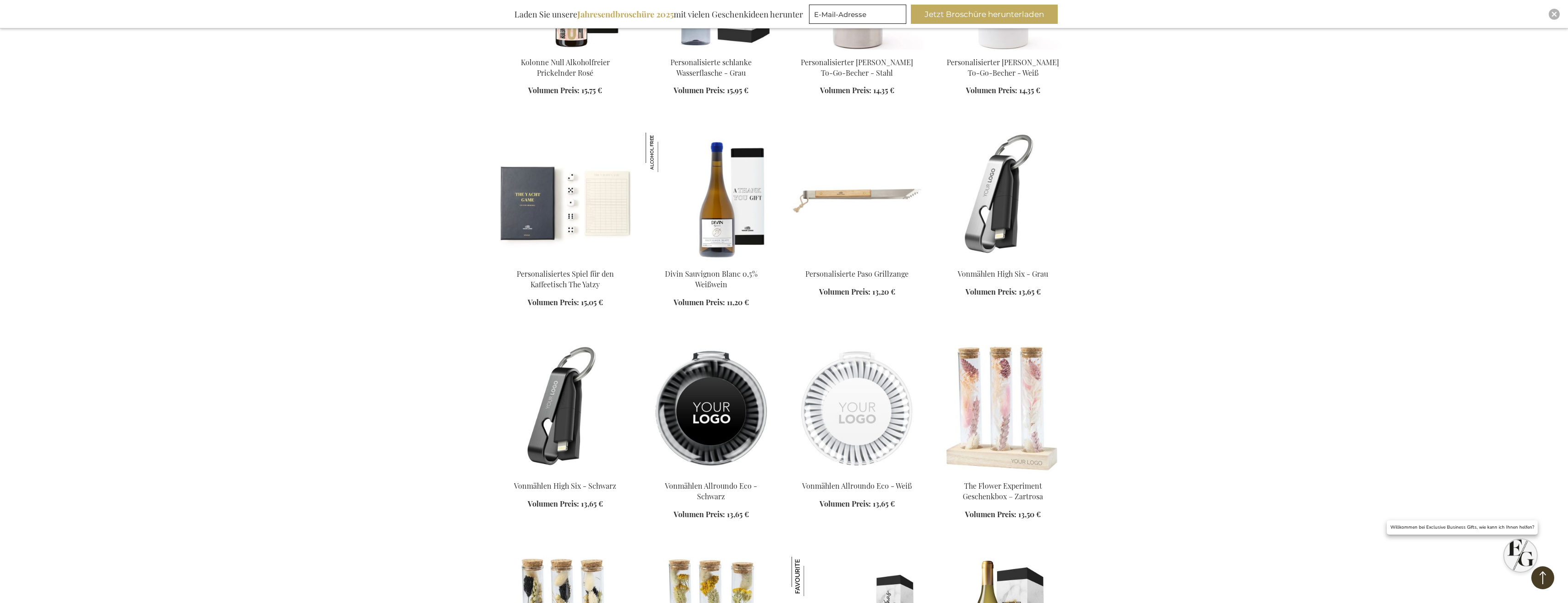
scroll to position [4129, 0]
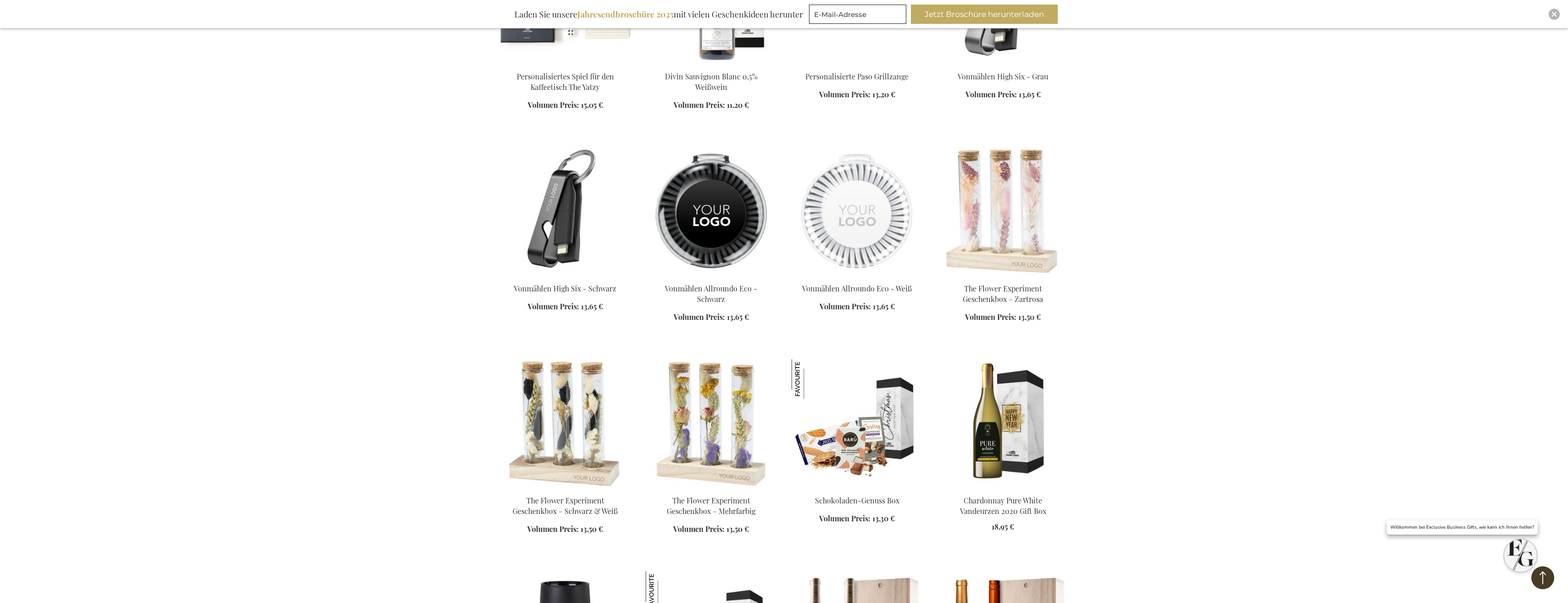
scroll to position [4312, 0]
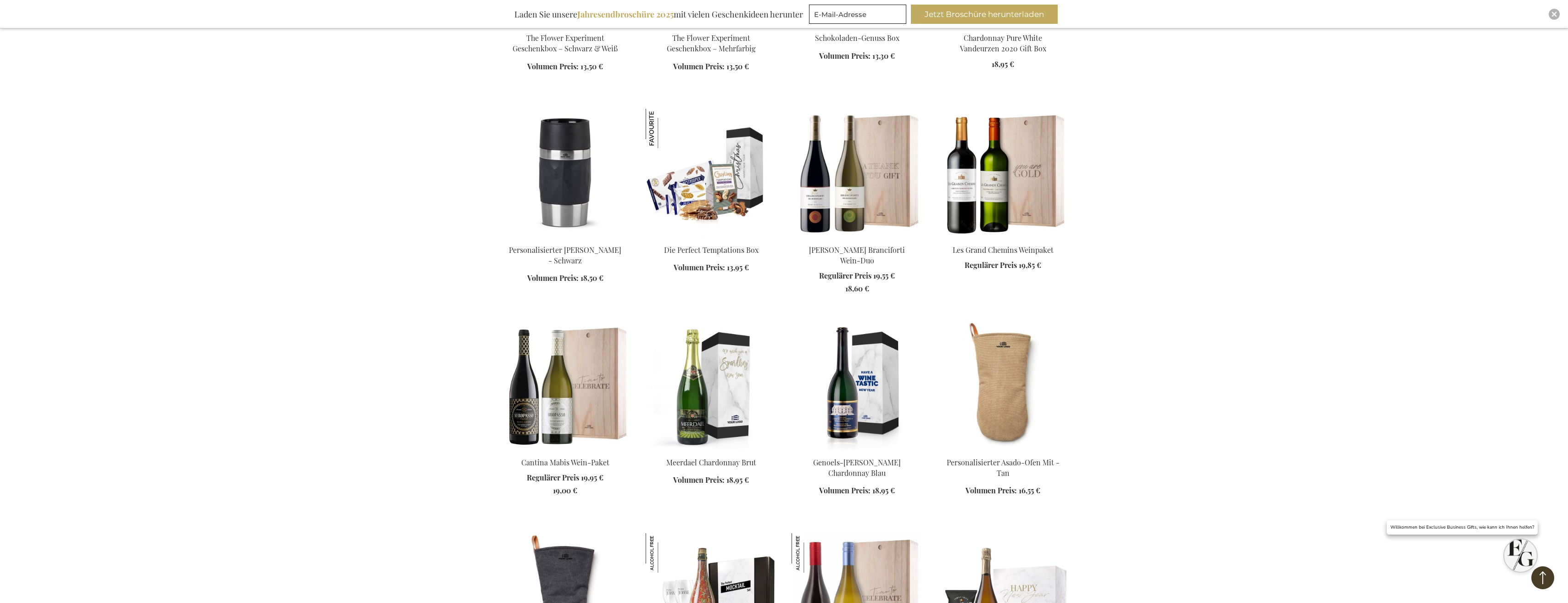
scroll to position [4770, 0]
